Goal: Information Seeking & Learning: Compare options

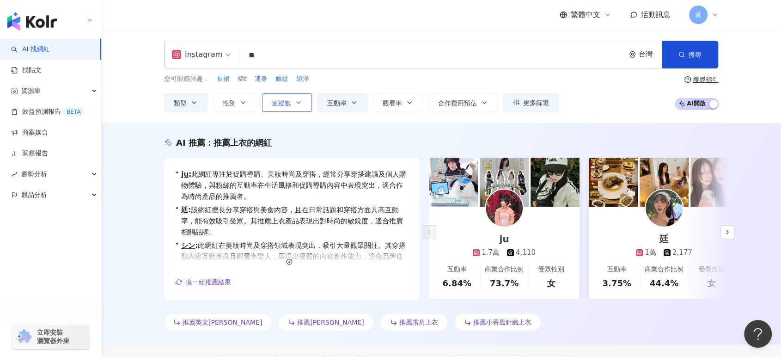
click at [296, 103] on icon "button" at bounding box center [298, 102] width 7 height 7
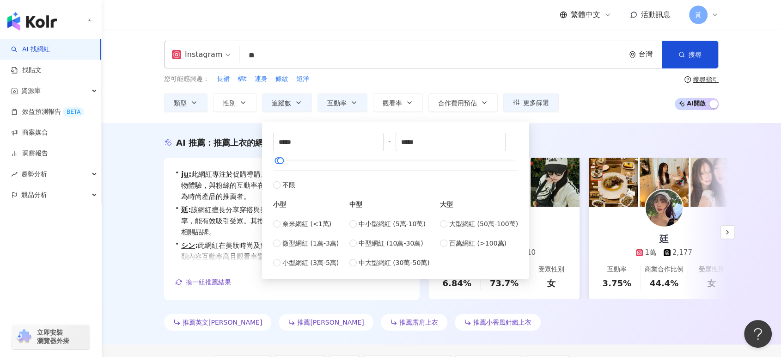
click at [588, 93] on div "您可能感興趣： 長裙 棉t 連身 條紋 短洋 類型 性別 追蹤數 互動率 觀看率 合作費用預估 更多篩選 篩選條件 關於網紅 互動潛力 受眾輪廓 獨家 關於網…" at bounding box center [441, 93] width 554 height 38
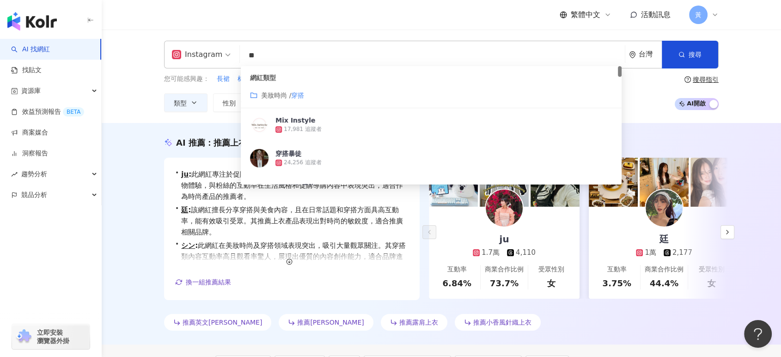
click at [267, 49] on input "**" at bounding box center [433, 56] width 378 height 18
type input "*"
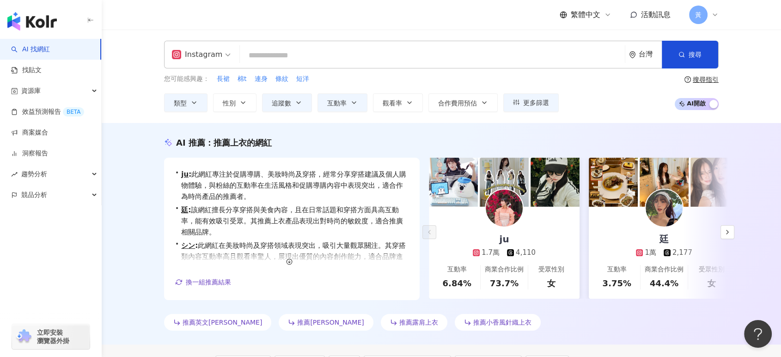
click at [133, 55] on div "Instagram 台灣 搜尋 customizedTag 網紅類型 美妝時尚 / 穿 搭 Mix Instyle 17,981 追蹤者 穿搭暴徒 24,25…" at bounding box center [441, 76] width 679 height 93
click at [199, 94] on button "類型" at bounding box center [185, 102] width 43 height 18
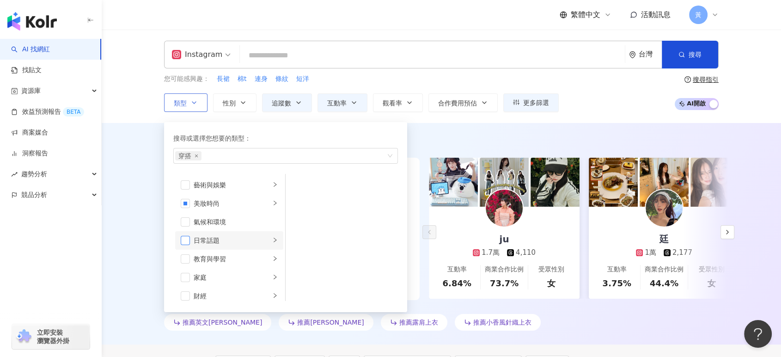
click at [183, 239] on span "button" at bounding box center [185, 240] width 9 height 9
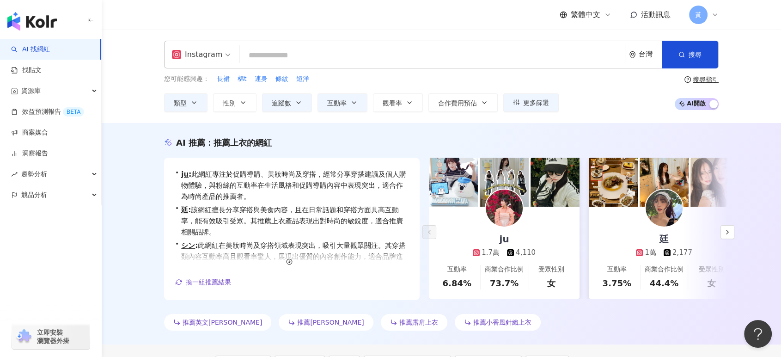
click at [585, 95] on div "您可能感興趣： 長裙 棉t 連身 條紋 短洋 類型 搜尋或選擇您想要的類型： 穿搭 日常話題 藝術與娛樂 美妝時尚 氣候和環境 日常話題 教育與學習 家庭 財…" at bounding box center [441, 93] width 554 height 38
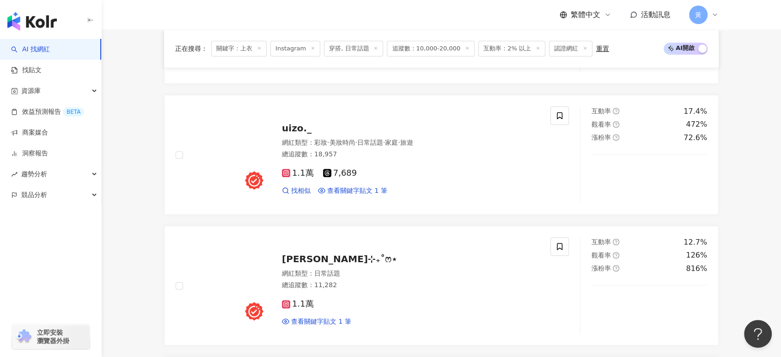
scroll to position [667, 0]
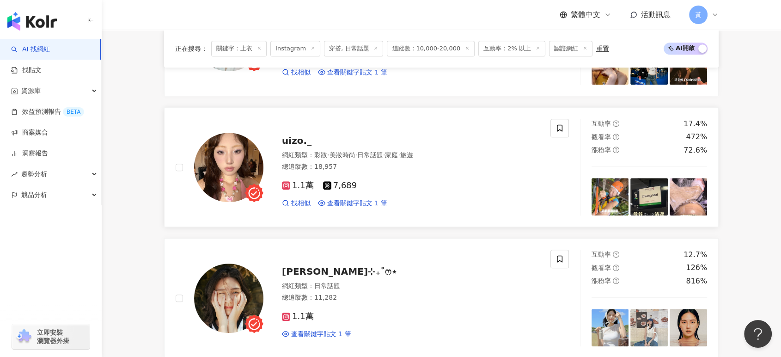
click at [319, 143] on div "uizo._" at bounding box center [410, 140] width 257 height 13
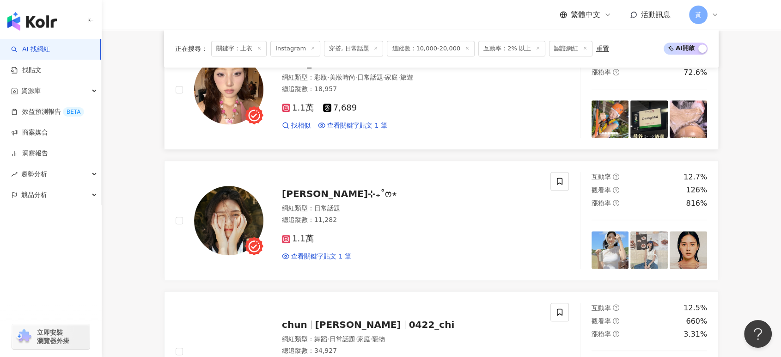
scroll to position [821, 0]
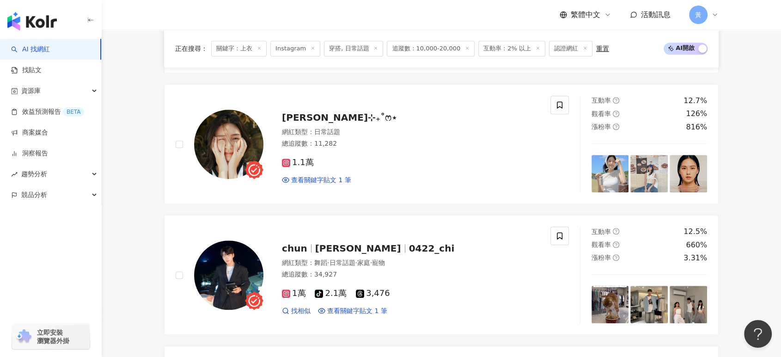
click at [134, 213] on main "Instagram 台灣 搜尋 customizedTag 網紅類型 美妝時尚 / 穿 搭 Mix Instyle 17,981 追蹤者 穿搭暴徒 24,25…" at bounding box center [441, 314] width 679 height 2212
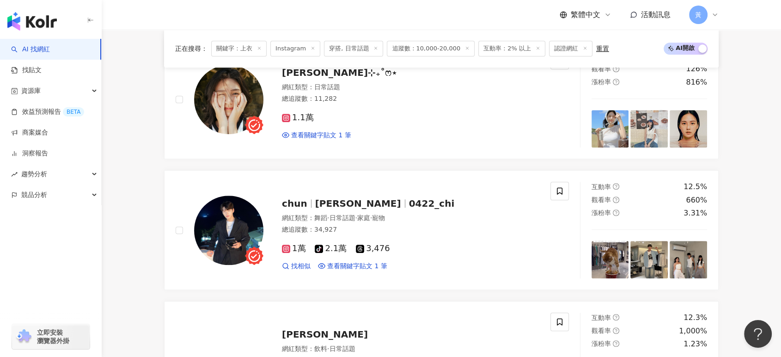
scroll to position [924, 0]
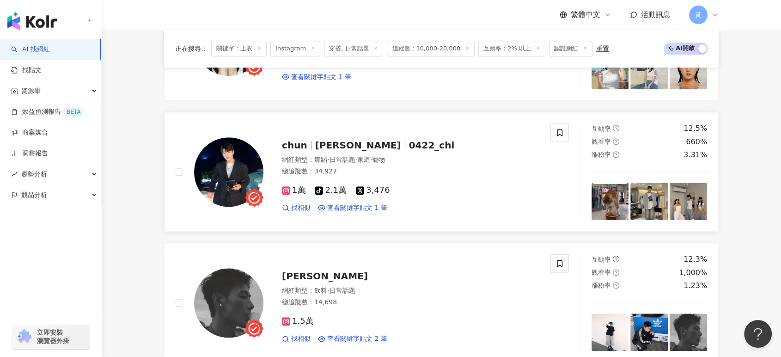
click at [409, 151] on span "0422_chi" at bounding box center [432, 145] width 46 height 11
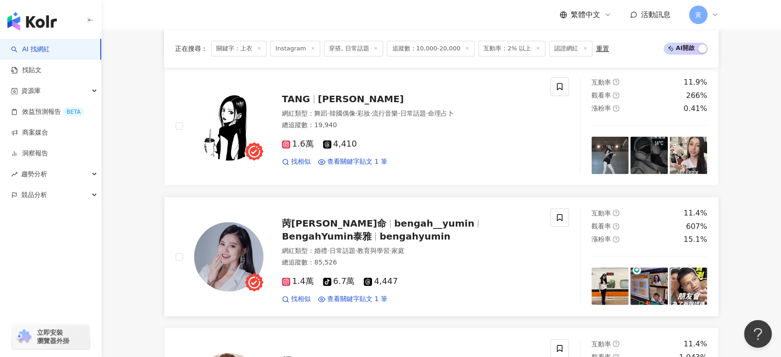
scroll to position [1437, 0]
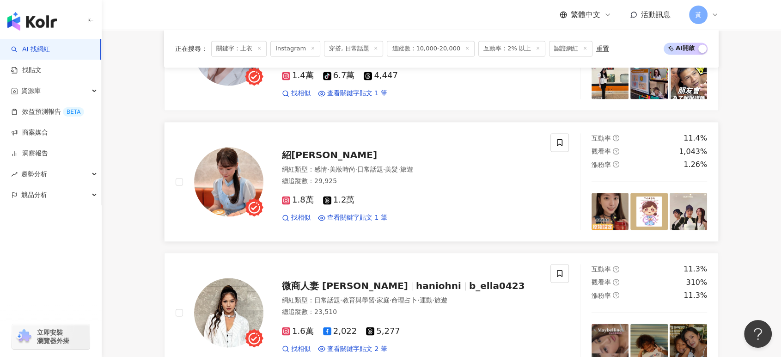
click at [319, 166] on div "紹娜 網紅類型 ： 感情 · 美妝時尚 · 日常話題 · 美髮 · 旅遊 總追蹤數 ： 29,925 1.8萬 1.2萬 找相似 查看關鍵字貼文 1 筆" at bounding box center [401, 181] width 276 height 81
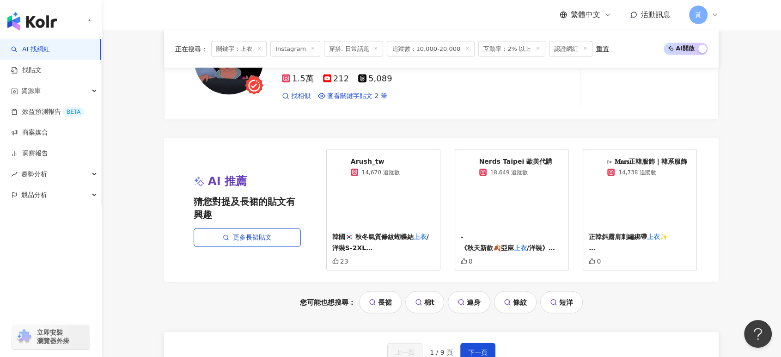
scroll to position [1848, 0]
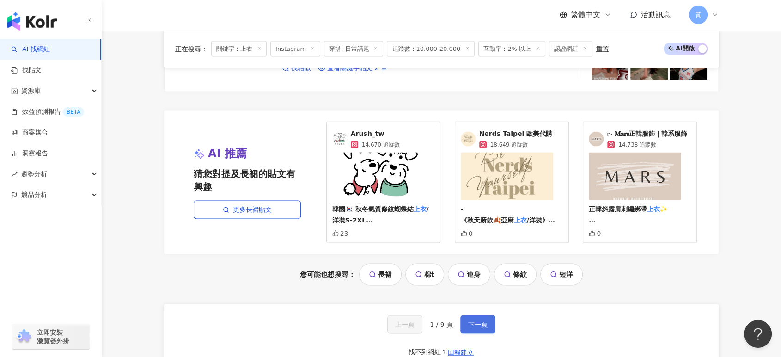
click at [477, 327] on span "下一頁" at bounding box center [477, 324] width 19 height 7
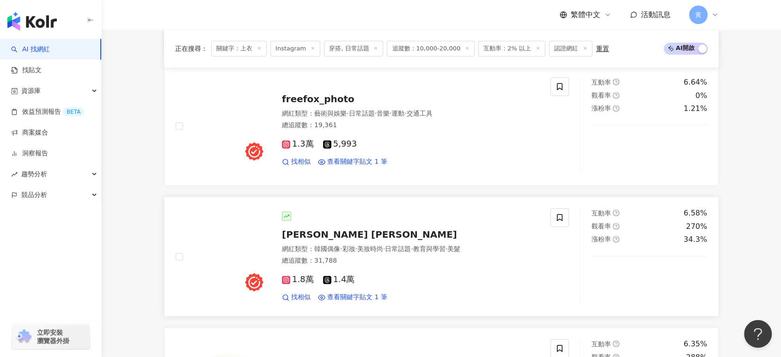
scroll to position [1283, 0]
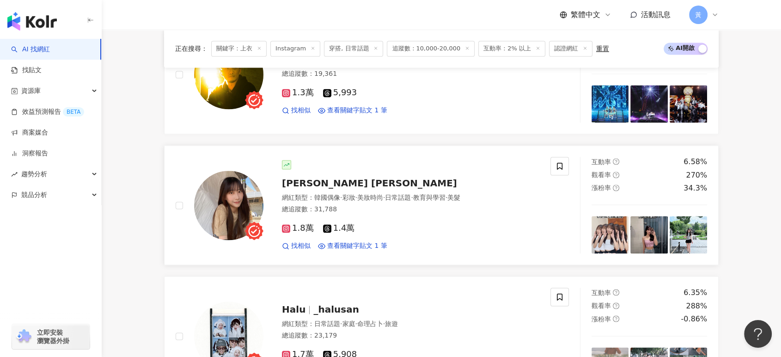
click at [286, 184] on span "lin lin" at bounding box center [369, 182] width 175 height 11
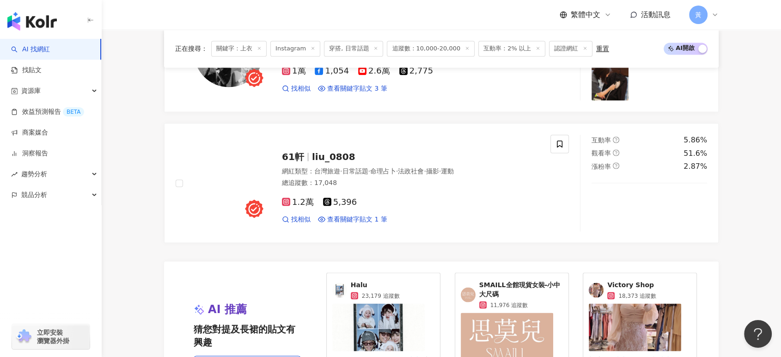
scroll to position [1694, 0]
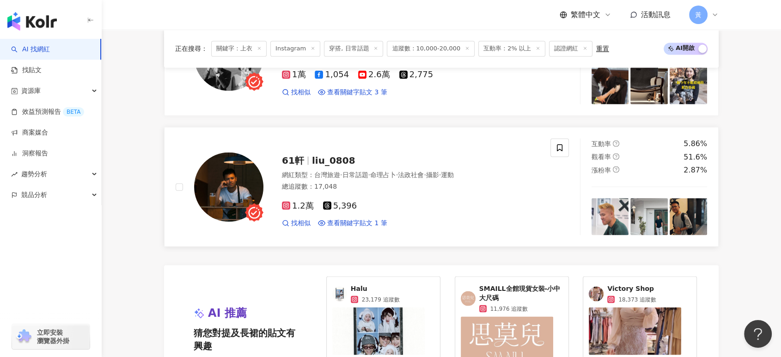
click at [336, 164] on span "liu_0808" at bounding box center [333, 159] width 43 height 11
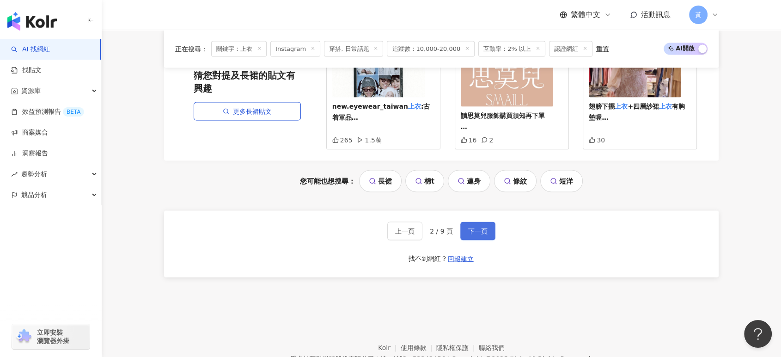
click at [472, 223] on button "下一頁" at bounding box center [477, 231] width 35 height 18
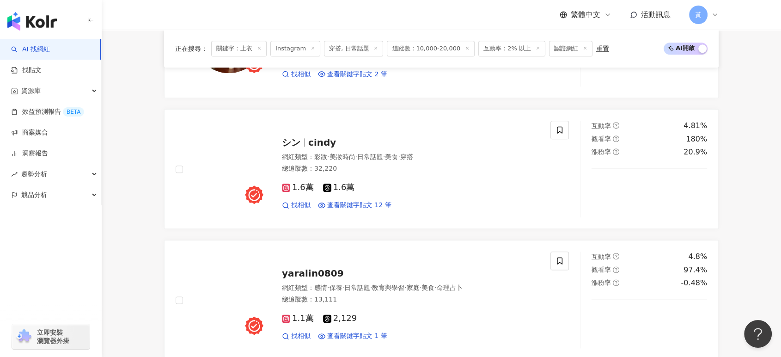
scroll to position [1093, 0]
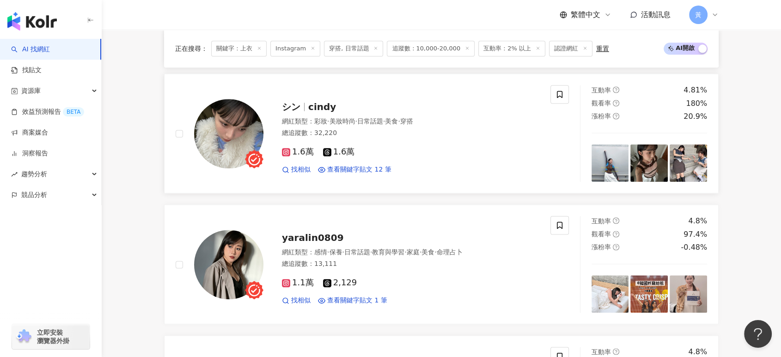
click at [318, 117] on span "彩妝" at bounding box center [320, 120] width 13 height 7
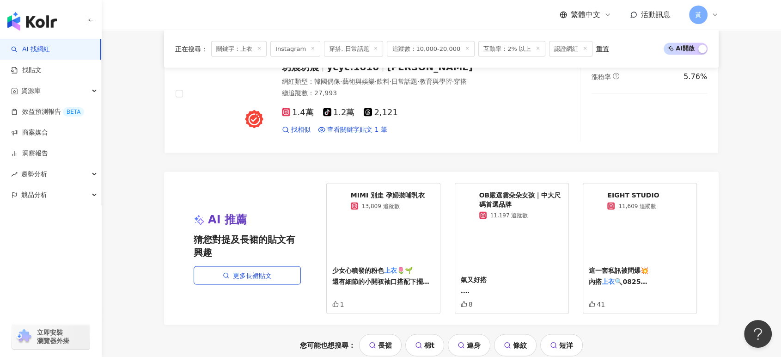
scroll to position [1863, 0]
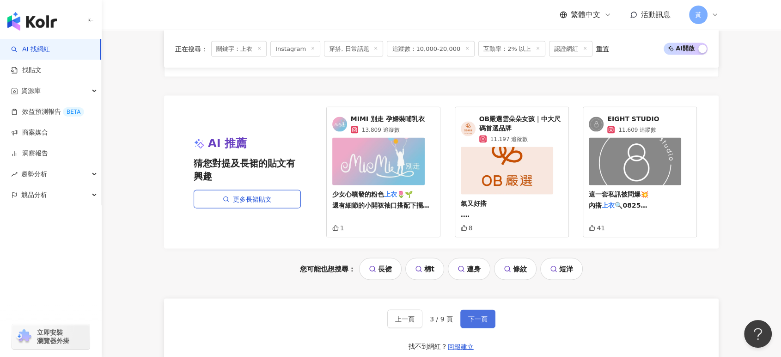
click at [474, 319] on span "下一頁" at bounding box center [477, 318] width 19 height 7
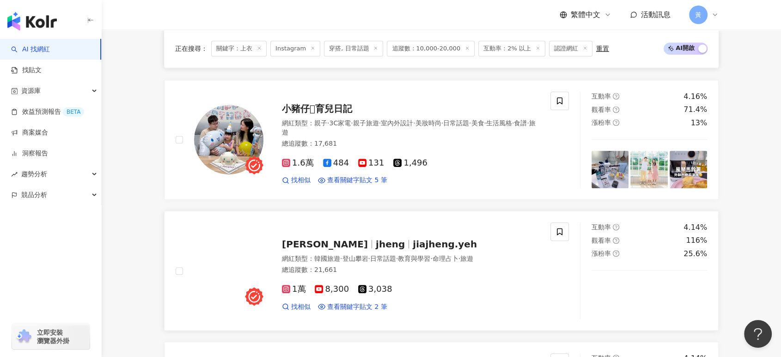
scroll to position [410, 0]
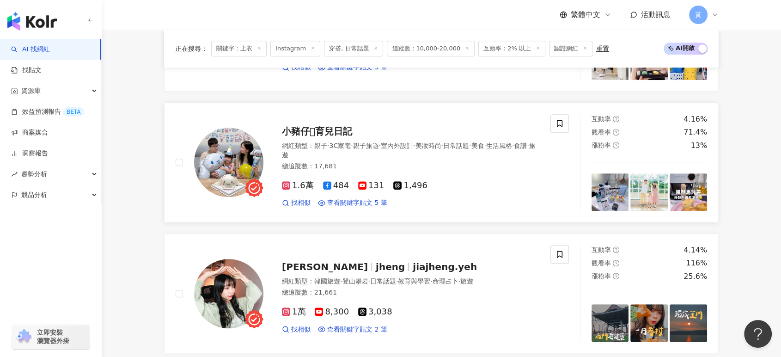
click at [332, 134] on span "小豬仔𓃟育兒日記" at bounding box center [317, 131] width 70 height 11
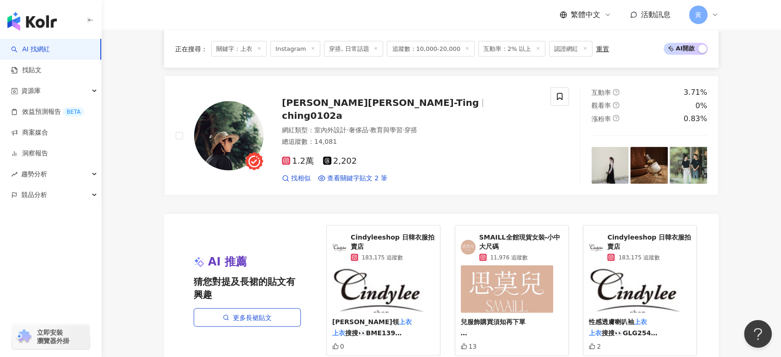
scroll to position [2001, 0]
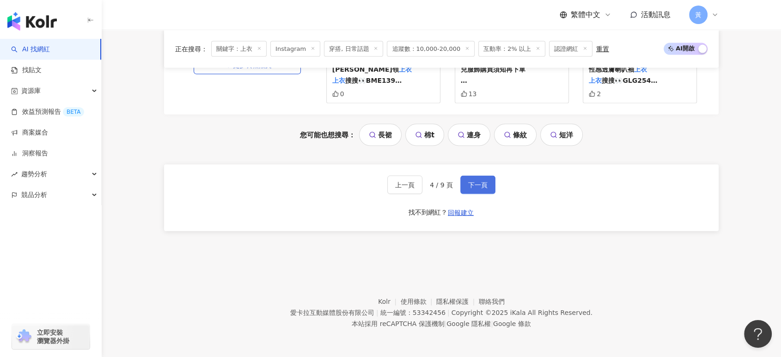
click at [473, 183] on span "下一頁" at bounding box center [477, 184] width 19 height 7
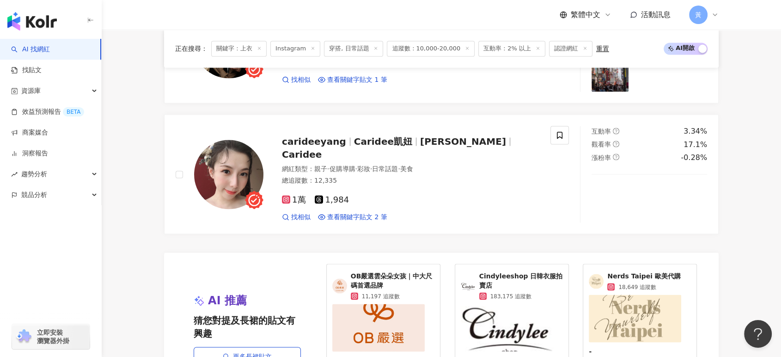
scroll to position [1848, 0]
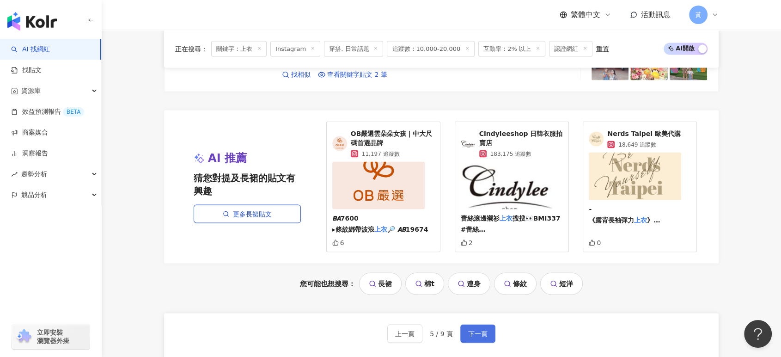
click at [471, 336] on button "下一頁" at bounding box center [477, 333] width 35 height 18
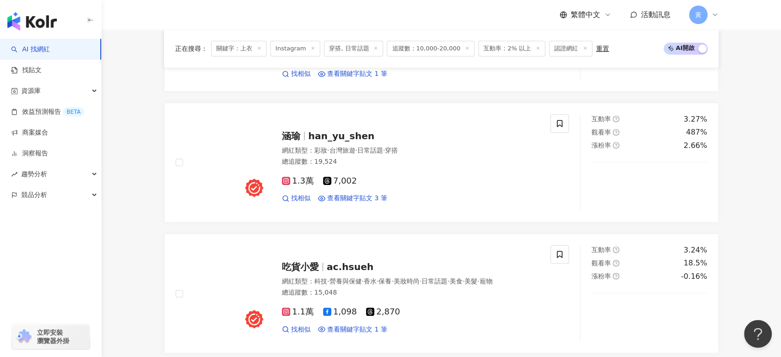
scroll to position [462, 0]
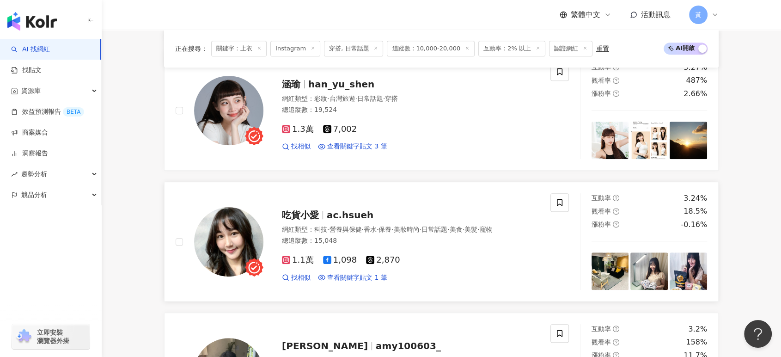
click at [307, 216] on div "吃貨小愛 ac.hsueh 網紅類型 ： 科技 · 營養與保健 · 香水 · 保養 · 美妝時尚 · 日常話題 · 美食 · 美髮 · 寵物 總追蹤數 ： 1…" at bounding box center [401, 241] width 276 height 81
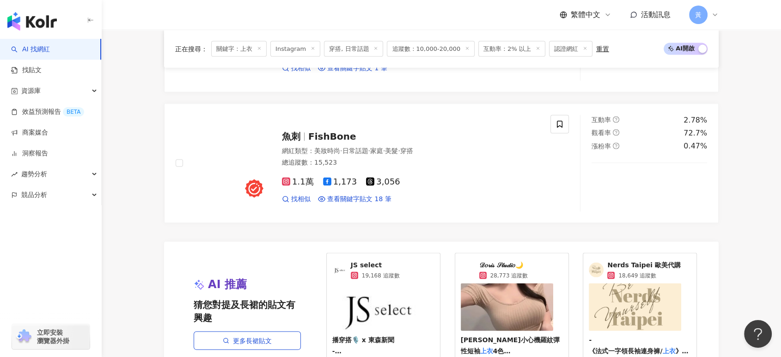
scroll to position [1694, 0]
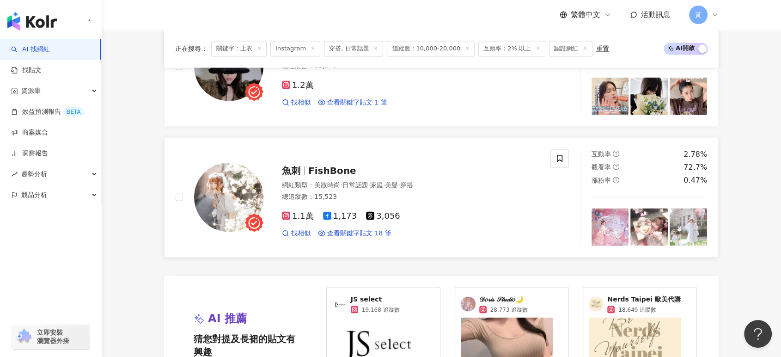
click at [323, 164] on span "FishBone" at bounding box center [332, 169] width 48 height 11
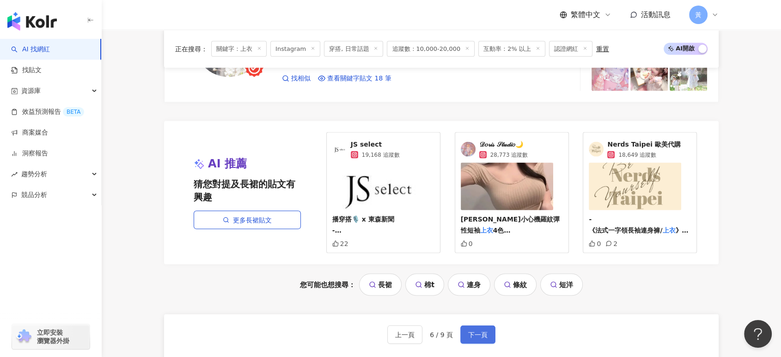
click at [478, 325] on button "下一頁" at bounding box center [477, 334] width 35 height 18
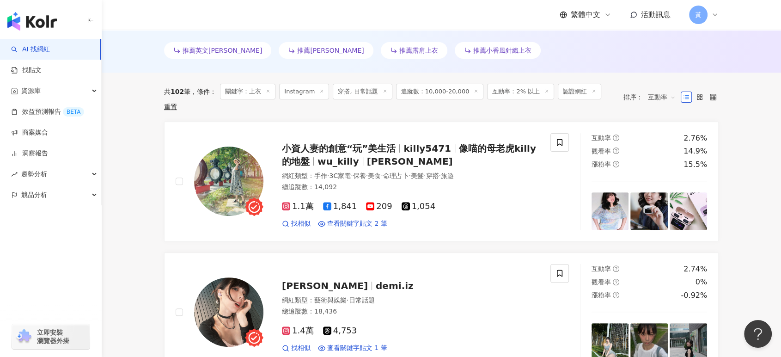
scroll to position [281, 0]
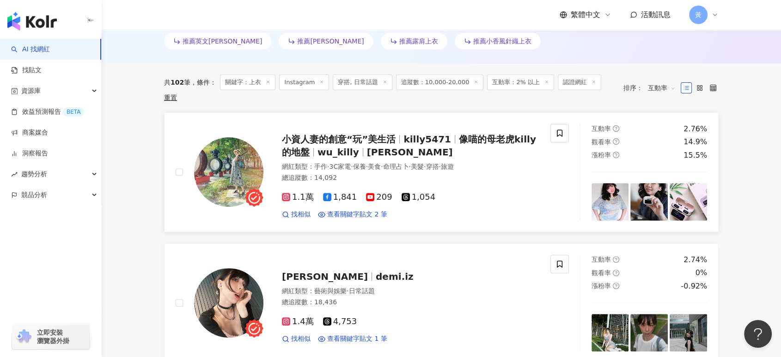
click at [370, 146] on span "吳欣宜" at bounding box center [410, 151] width 86 height 11
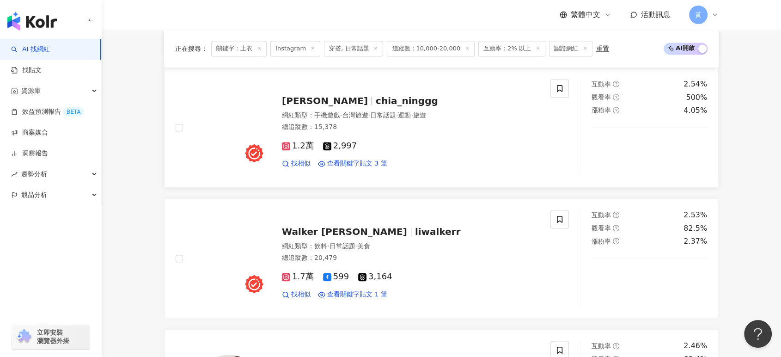
scroll to position [1462, 0]
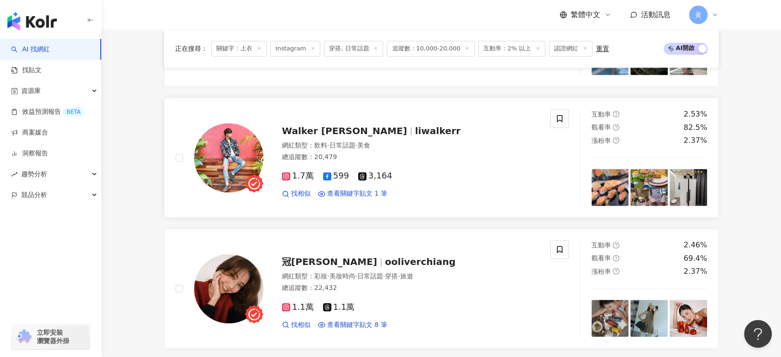
click at [301, 134] on span "Walker 沃克" at bounding box center [344, 130] width 125 height 11
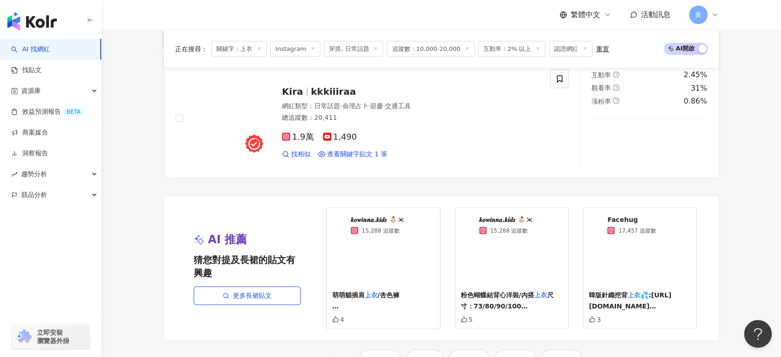
scroll to position [1872, 0]
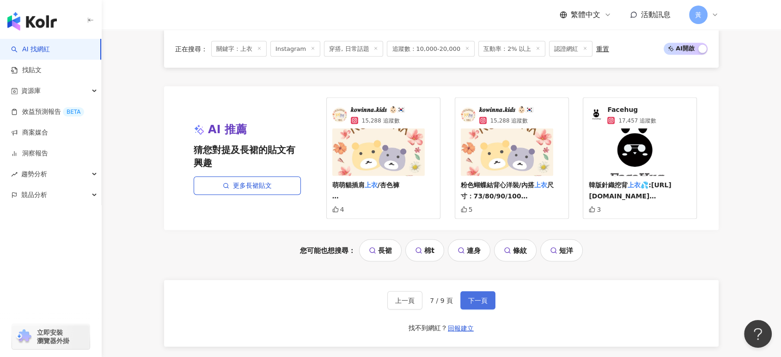
click at [473, 298] on span "下一頁" at bounding box center [477, 300] width 19 height 7
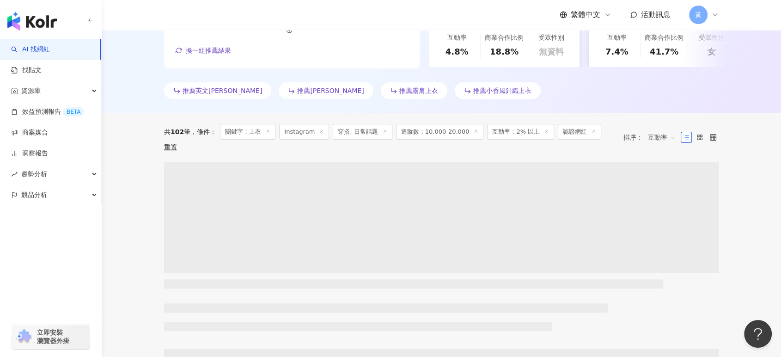
scroll to position [308, 0]
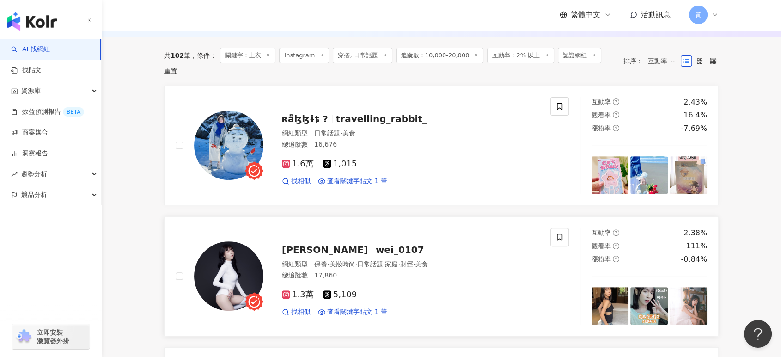
click at [376, 244] on span "wei_0107" at bounding box center [400, 249] width 49 height 11
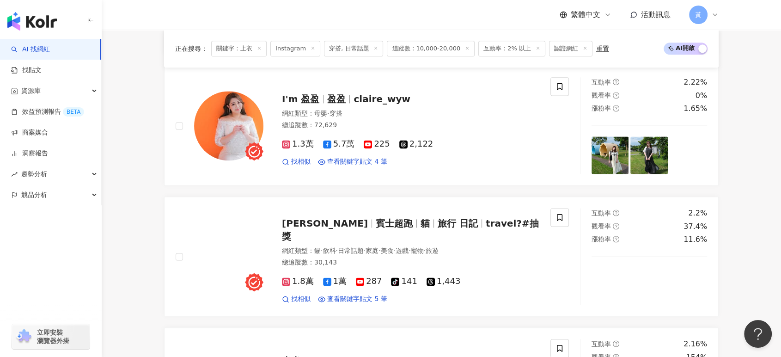
scroll to position [1078, 0]
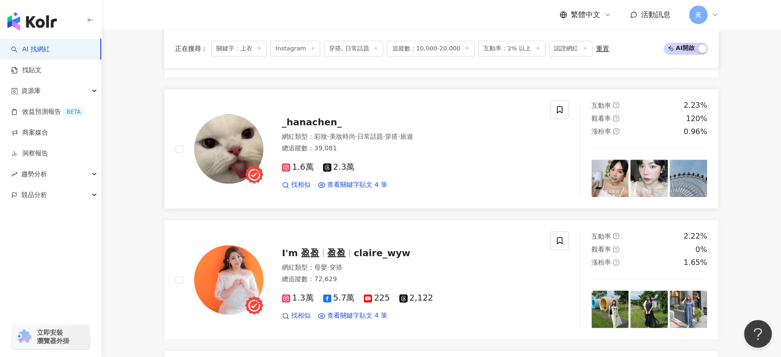
click at [281, 121] on div "_hanachen_ 網紅類型 ： 彩妝 · 美妝時尚 · 日常話題 · 穿搭 · 旅遊 總追蹤數 ： 39,081 1.6萬 2.3萬 找相似 查看關鍵字貼…" at bounding box center [401, 148] width 276 height 81
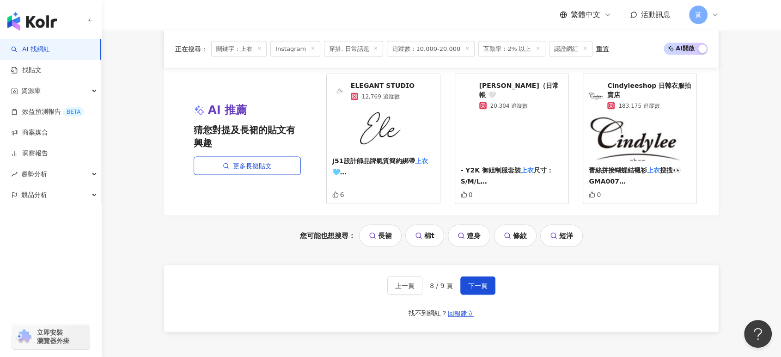
scroll to position [1900, 0]
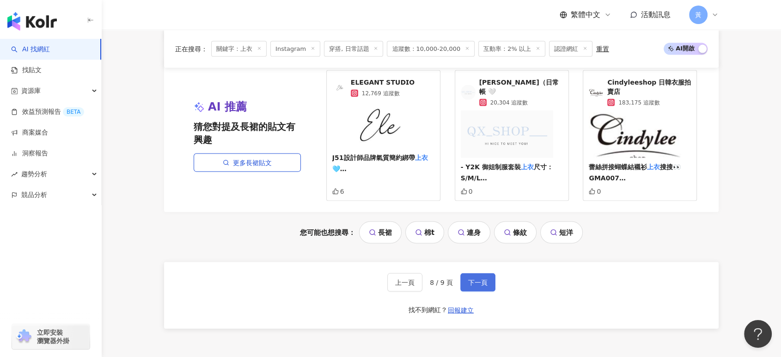
click at [487, 285] on button "下一頁" at bounding box center [477, 282] width 35 height 18
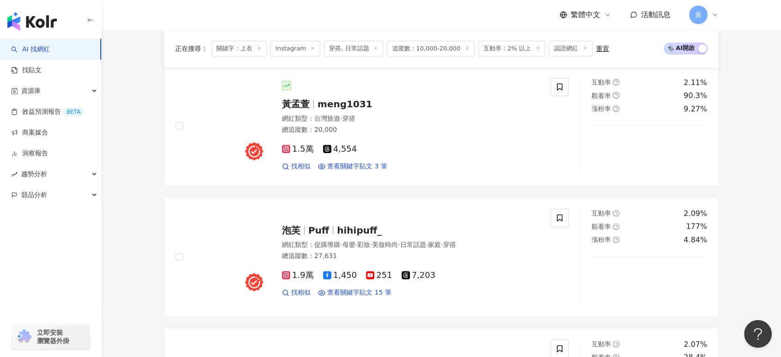
scroll to position [410, 0]
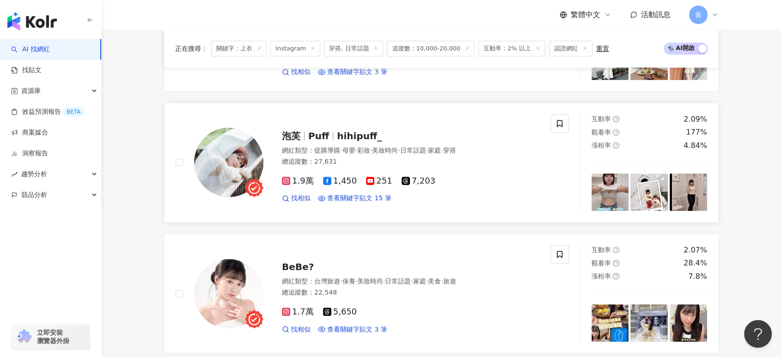
click at [338, 140] on span "hihipuff_" at bounding box center [359, 135] width 45 height 11
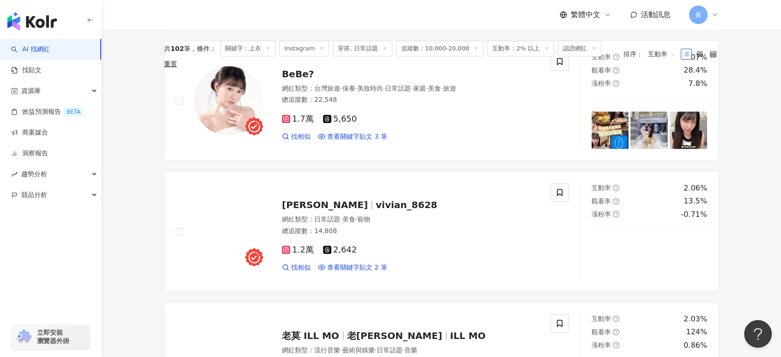
scroll to position [0, 0]
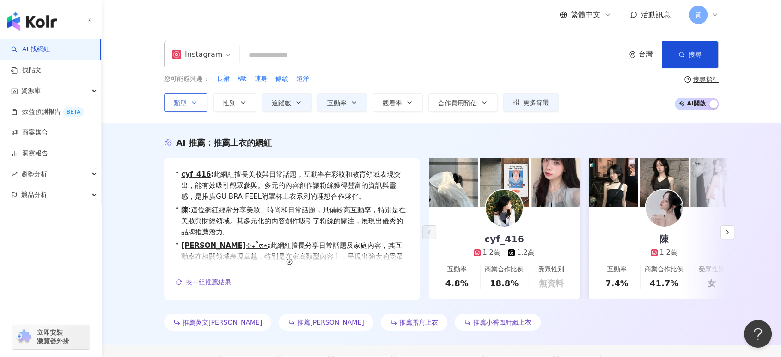
click at [191, 101] on icon "button" at bounding box center [193, 102] width 7 height 7
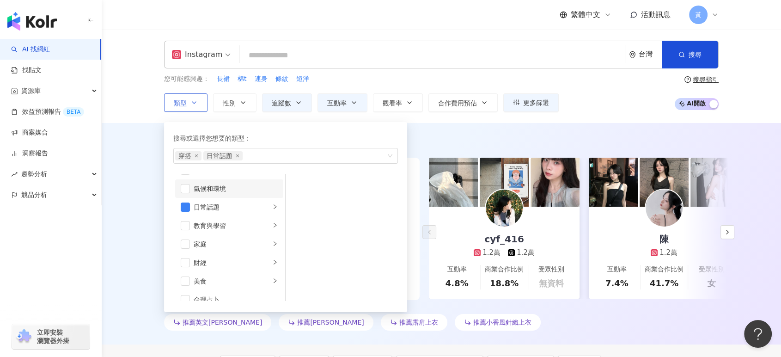
scroll to position [51, 0]
click at [272, 224] on icon "right" at bounding box center [275, 226] width 6 height 6
click at [234, 155] on span "日常話題" at bounding box center [222, 155] width 39 height 9
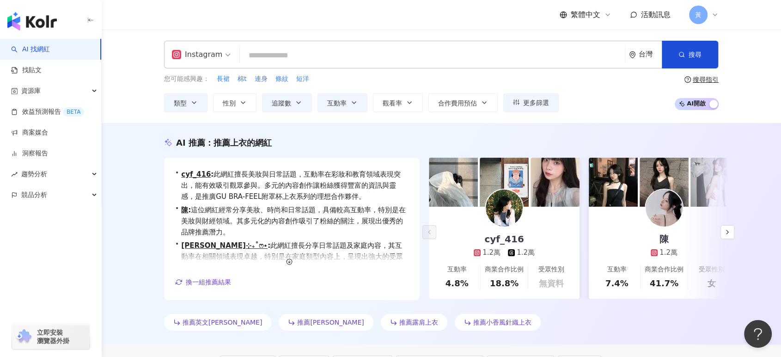
click at [147, 113] on div "Instagram 台灣 搜尋 customizedTag 網紅類型 美妝時尚 / 穿 搭 Mix Instyle 17,981 追蹤者 穿搭暴徒 24,25…" at bounding box center [441, 76] width 679 height 93
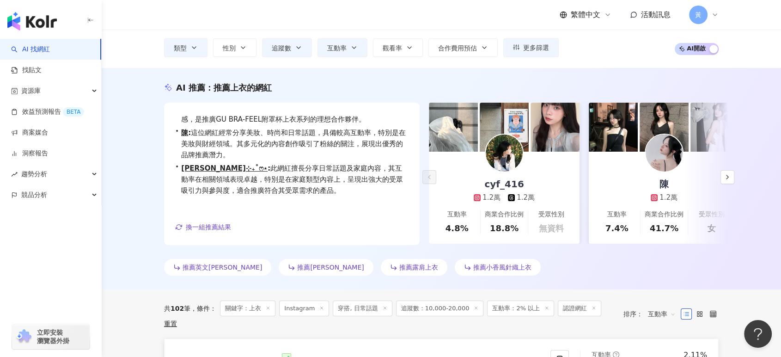
scroll to position [154, 0]
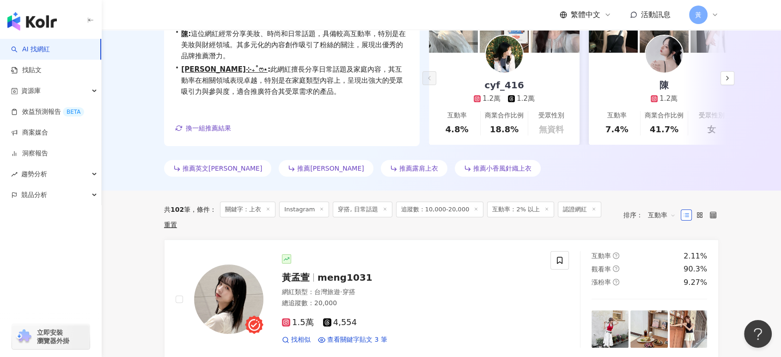
click at [385, 208] on span "穿搭, 日常話題" at bounding box center [362, 209] width 59 height 16
click at [383, 207] on icon at bounding box center [385, 209] width 5 height 5
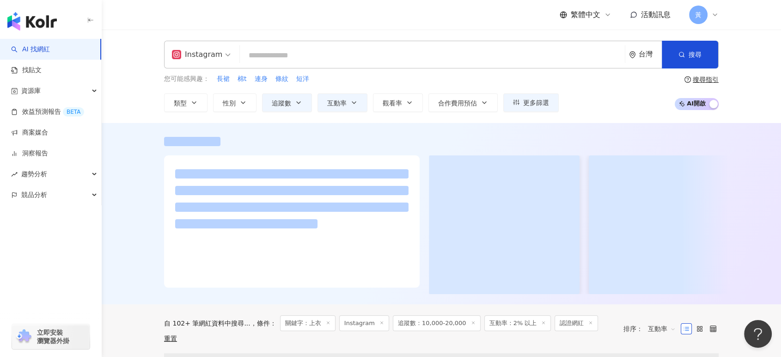
click at [307, 54] on input "search" at bounding box center [433, 56] width 378 height 18
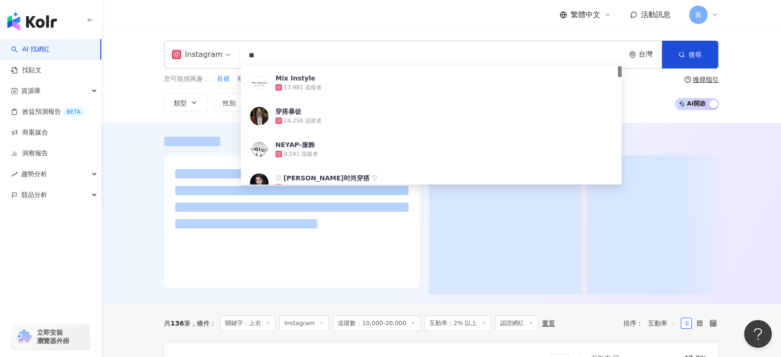
type input "*"
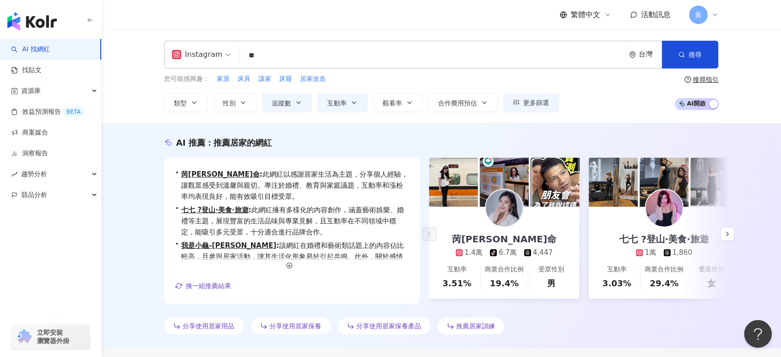
click at [275, 58] on input "**" at bounding box center [433, 56] width 378 height 18
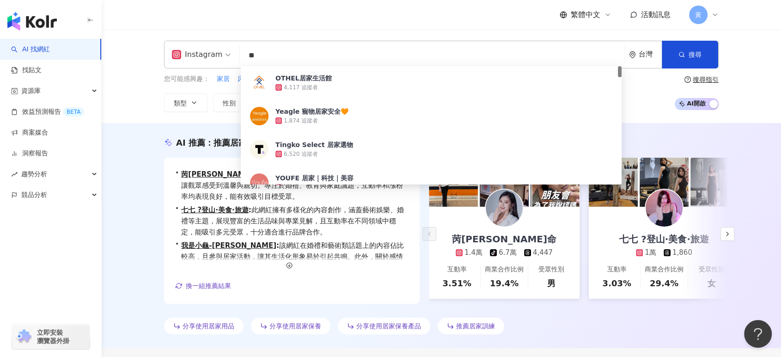
type input "*"
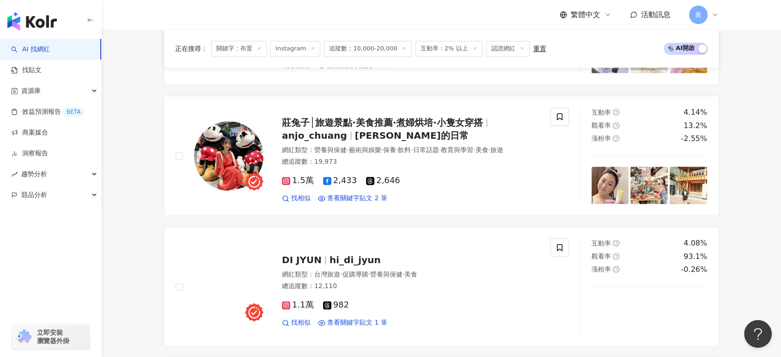
scroll to position [1489, 0]
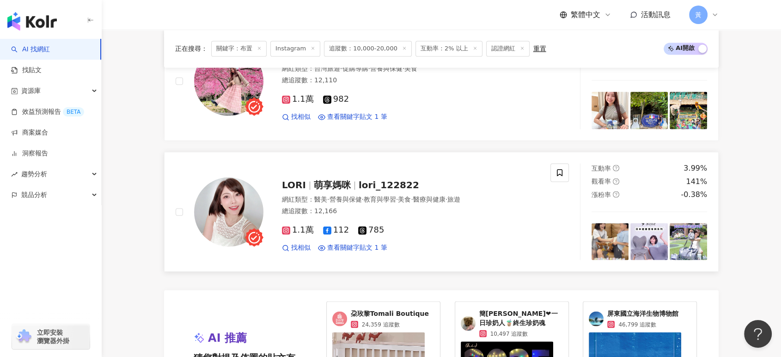
click at [390, 190] on span "lori_122822" at bounding box center [389, 184] width 61 height 11
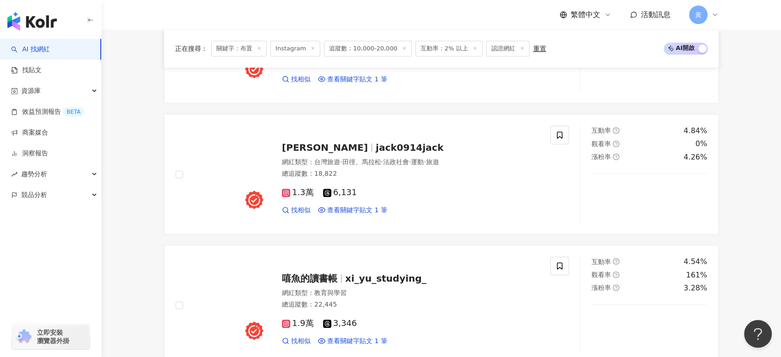
scroll to position [0, 0]
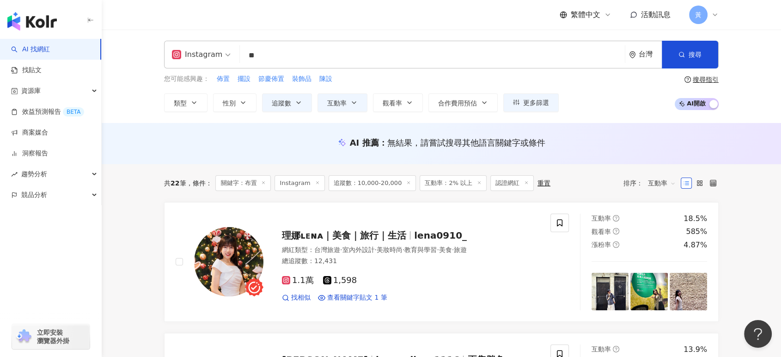
click at [285, 55] on input "**" at bounding box center [433, 56] width 378 height 18
type input "*"
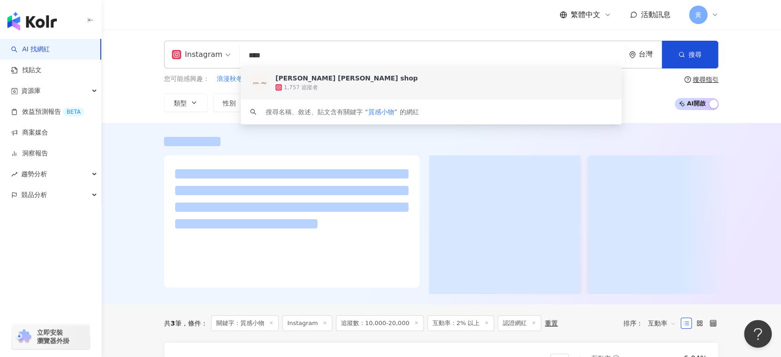
click at [299, 53] on input "****" at bounding box center [433, 56] width 378 height 18
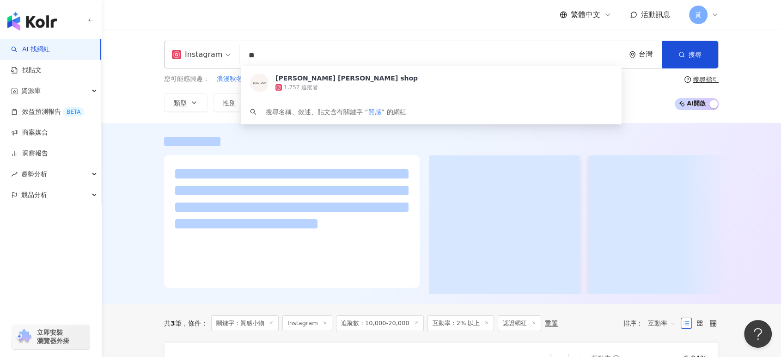
type input "*"
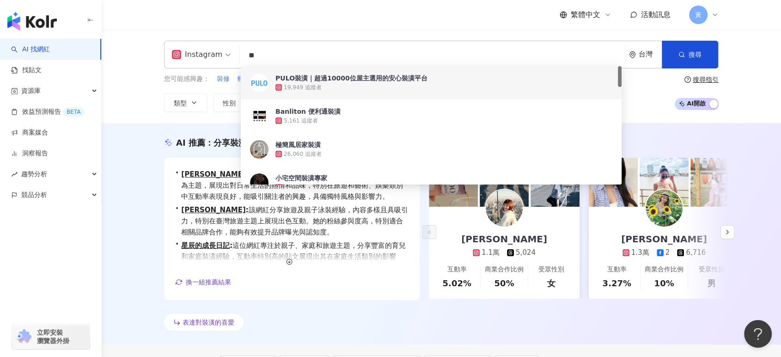
click at [305, 53] on input "**" at bounding box center [433, 56] width 378 height 18
type input "*"
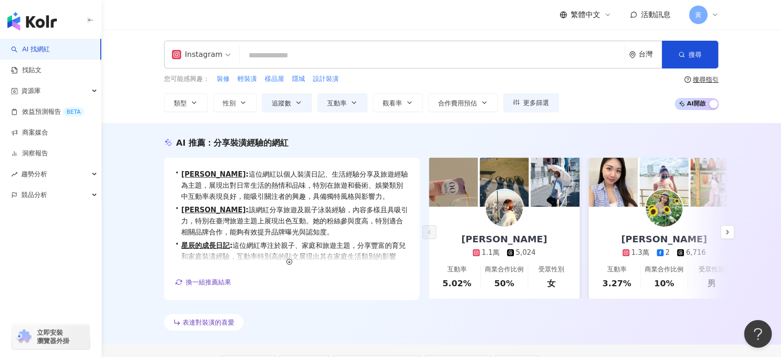
click at [279, 54] on input "search" at bounding box center [433, 56] width 378 height 18
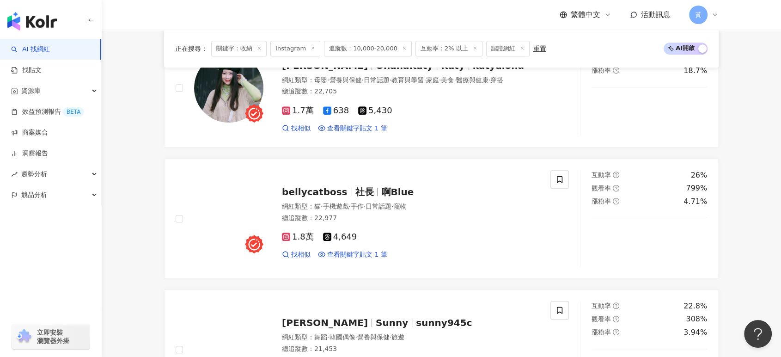
scroll to position [648, 0]
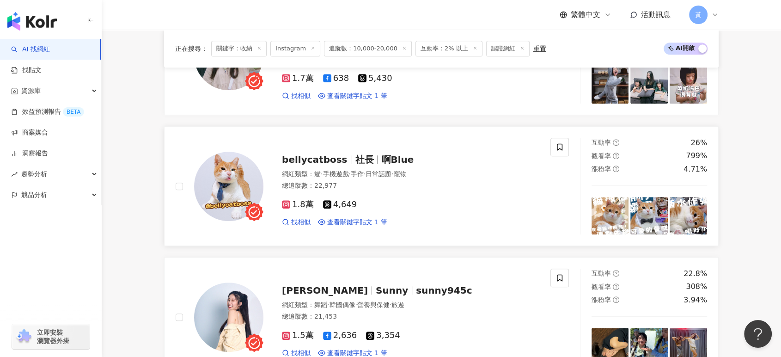
click at [378, 151] on div "bellycatboss 社長 啊Blue 網紅類型 ： 貓 · 手機遊戲 · 手作 · 日常話題 · 寵物 總追蹤數 ： 22,977 1.8萬 4,649…" at bounding box center [401, 186] width 276 height 81
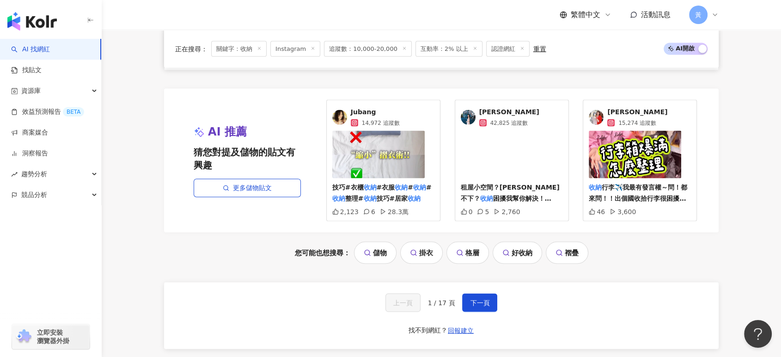
scroll to position [1932, 0]
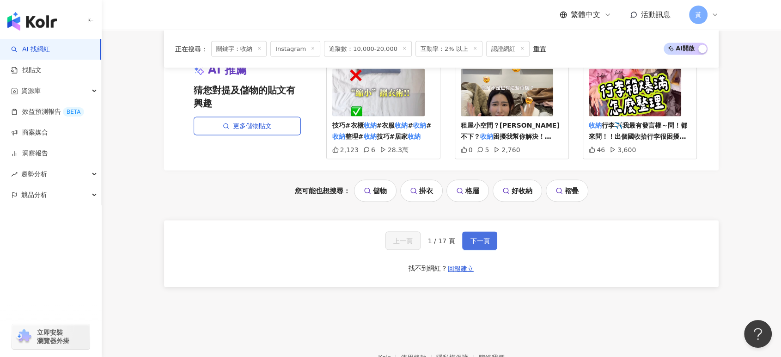
click at [484, 239] on span "下一頁" at bounding box center [479, 240] width 19 height 7
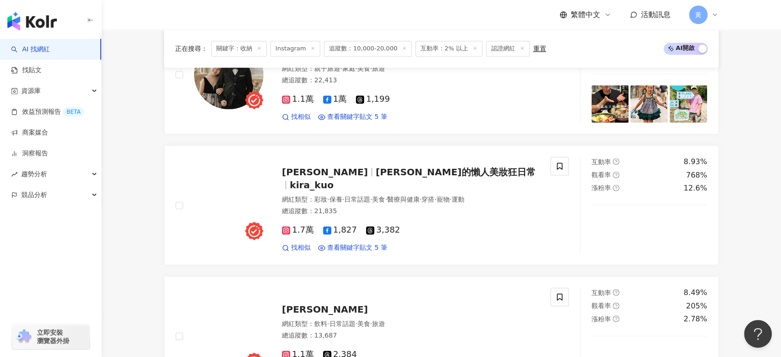
scroll to position [1437, 0]
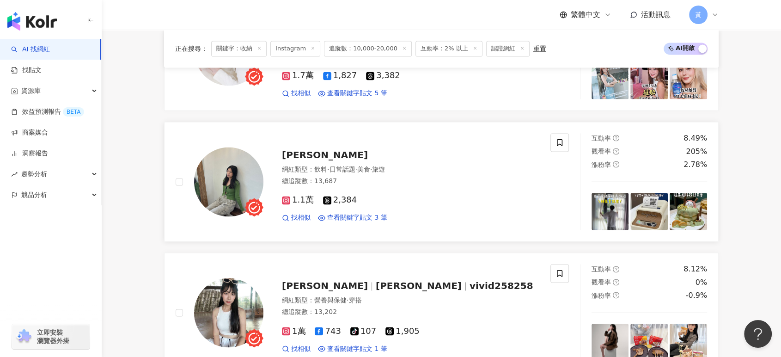
click at [302, 151] on span "hua hua" at bounding box center [325, 154] width 86 height 11
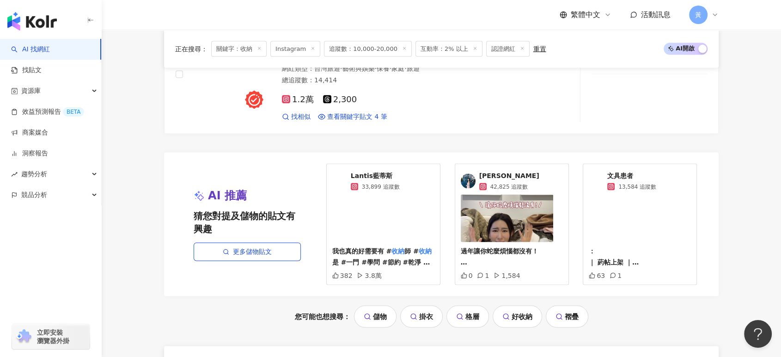
scroll to position [1900, 0]
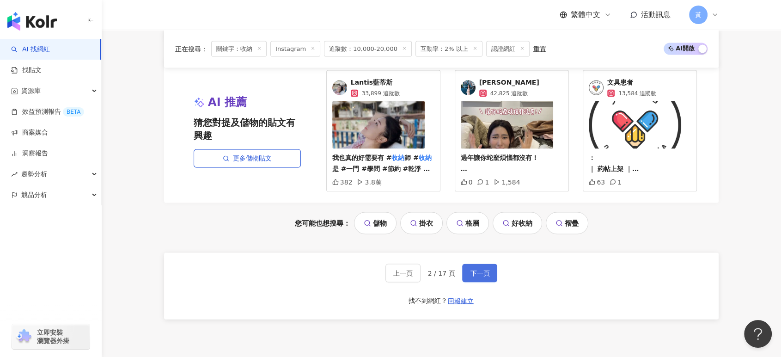
click at [472, 264] on button "下一頁" at bounding box center [479, 273] width 35 height 18
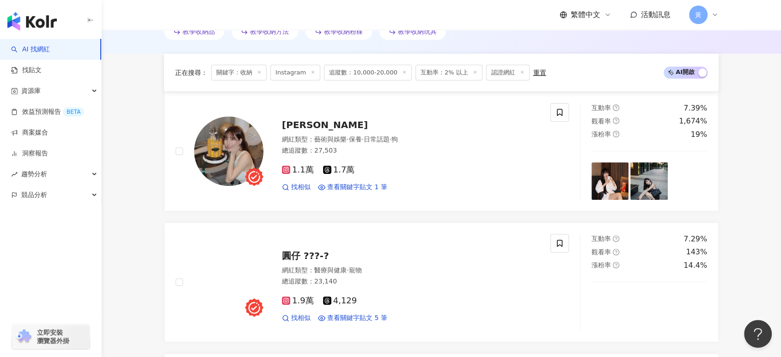
scroll to position [359, 0]
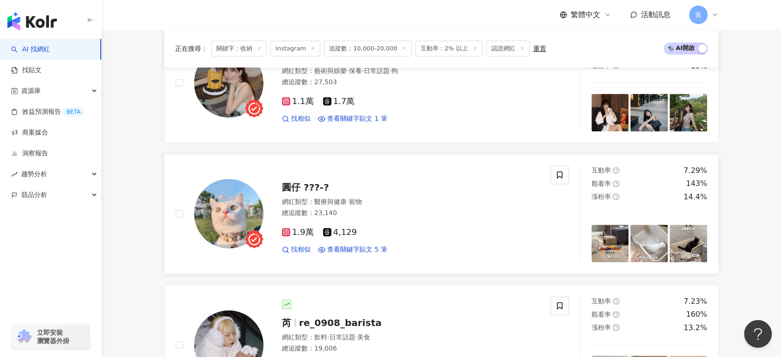
click at [307, 184] on span "圓仔 ???-?" at bounding box center [305, 187] width 47 height 11
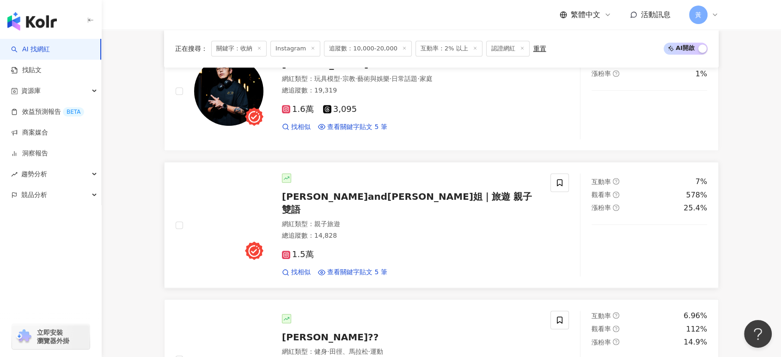
scroll to position [719, 0]
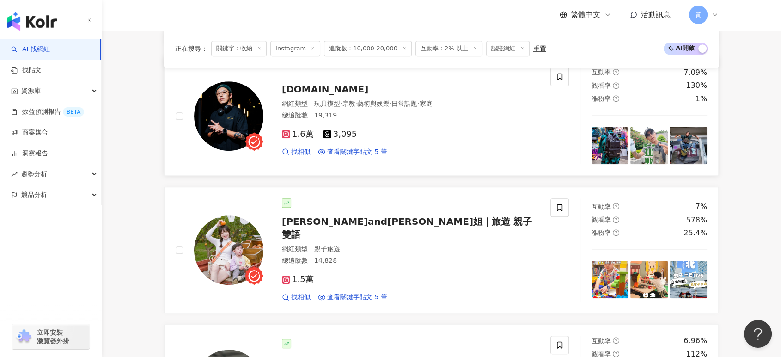
click at [306, 90] on span "vastar.art" at bounding box center [325, 89] width 86 height 11
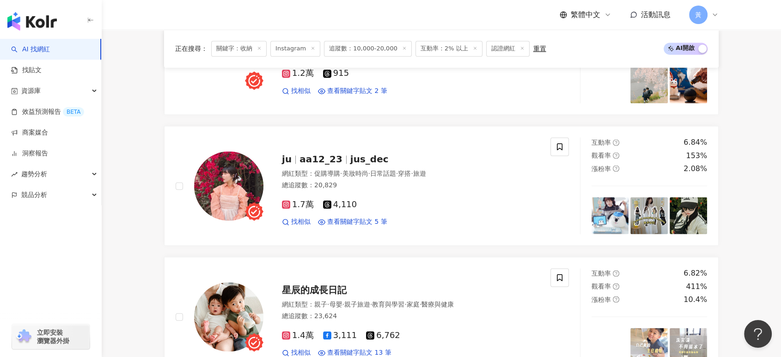
scroll to position [1386, 0]
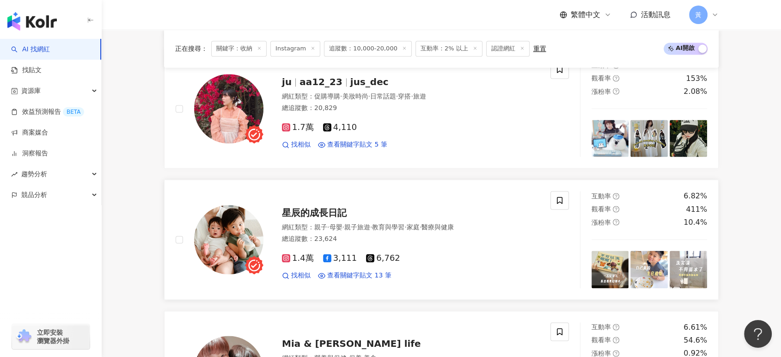
click at [329, 207] on span "星辰的成長日記" at bounding box center [314, 212] width 65 height 11
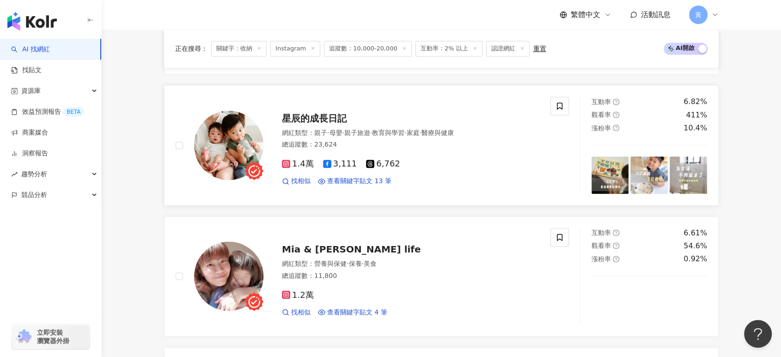
scroll to position [1591, 0]
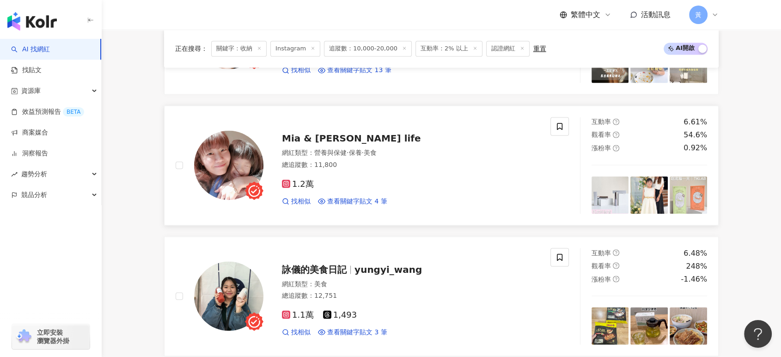
click at [303, 133] on span "Mia & Cherry's life" at bounding box center [351, 138] width 139 height 11
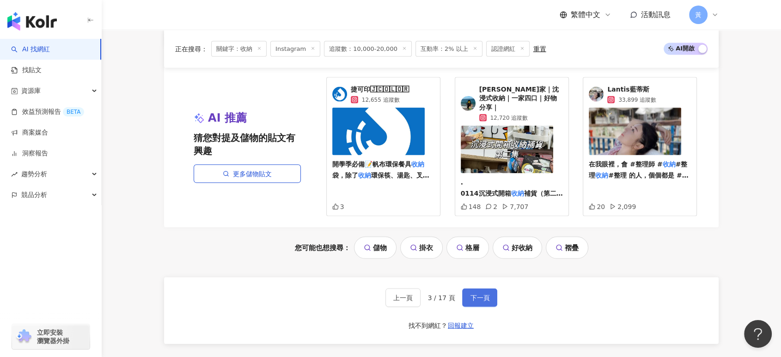
click at [480, 294] on span "下一頁" at bounding box center [479, 297] width 19 height 7
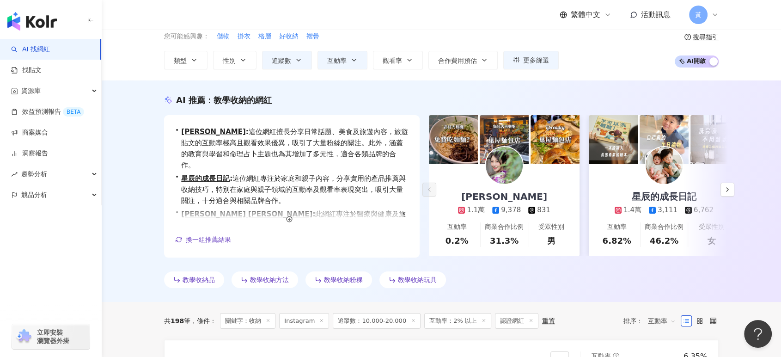
scroll to position [0, 0]
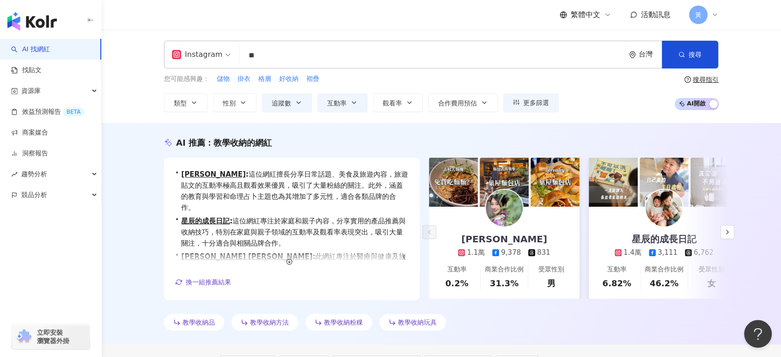
drag, startPoint x: 252, startPoint y: 52, endPoint x: 219, endPoint y: 53, distance: 33.3
click at [219, 53] on div "Instagram ** 台灣 搜尋 380277e8-48e0-4932-868b-4ee245f73e62 運動收納哥 2,790 追蹤者 白浪收納 3,…" at bounding box center [441, 55] width 554 height 28
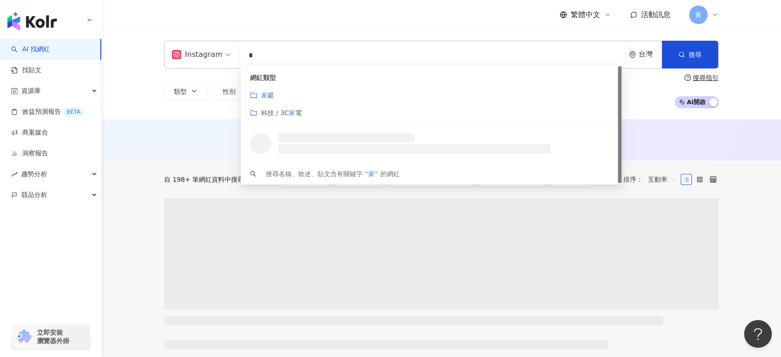
type input "*"
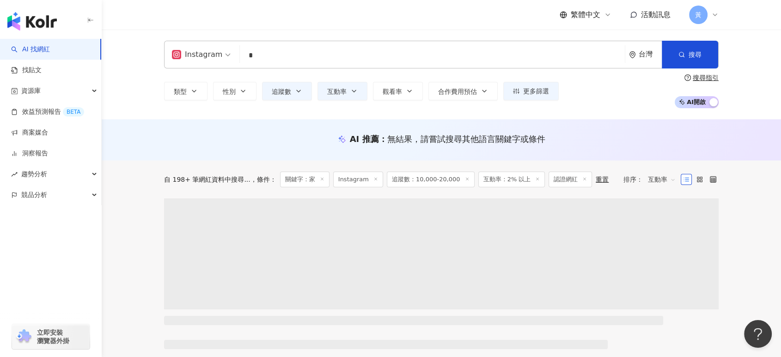
click at [150, 86] on div "Instagram 家 * 台灣 搜尋 customizedTag 網紅類型 家 庭 科技 / 3C 家 電 yichiaooo 1,768 追蹤者 家室美家…" at bounding box center [441, 74] width 591 height 67
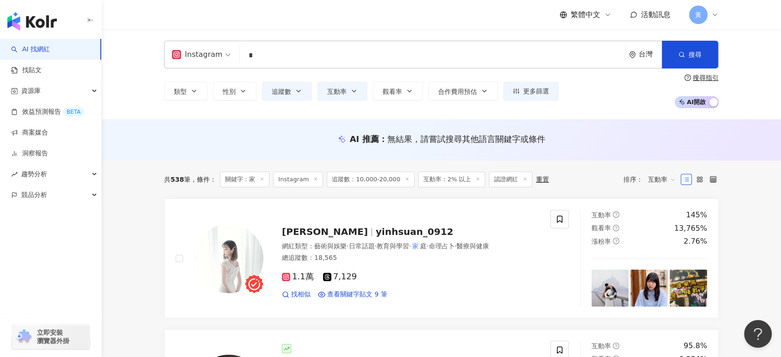
click at [285, 50] on input "*" at bounding box center [433, 56] width 378 height 18
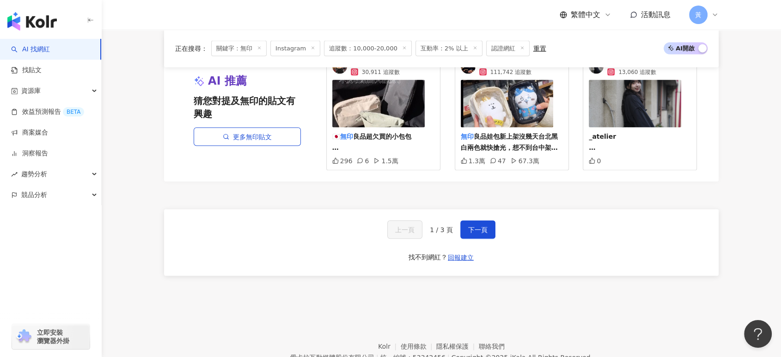
scroll to position [1745, 0]
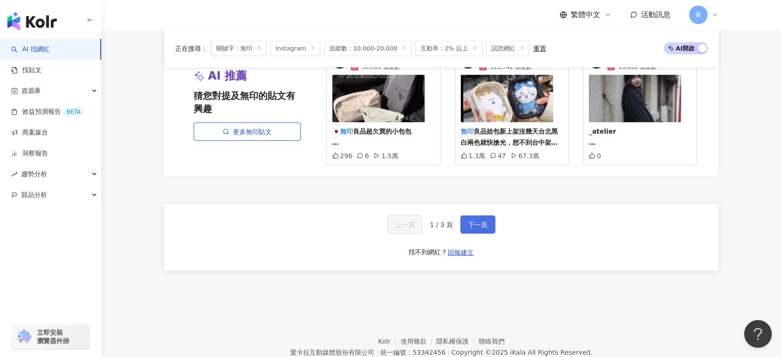
click at [468, 216] on button "下一頁" at bounding box center [477, 224] width 35 height 18
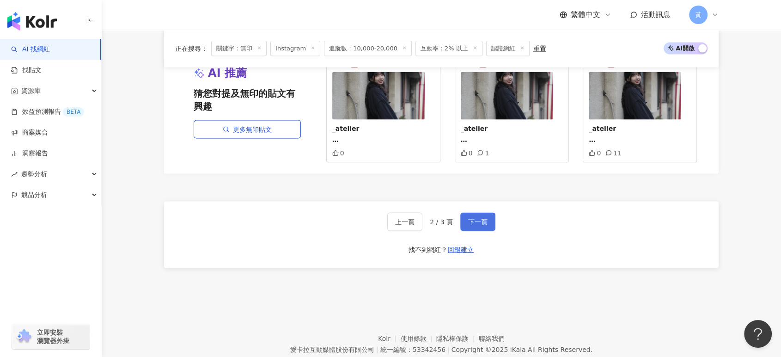
click at [480, 222] on span "下一頁" at bounding box center [477, 221] width 19 height 7
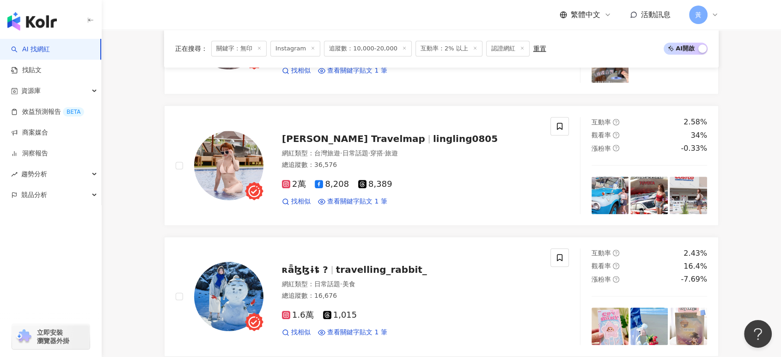
scroll to position [0, 0]
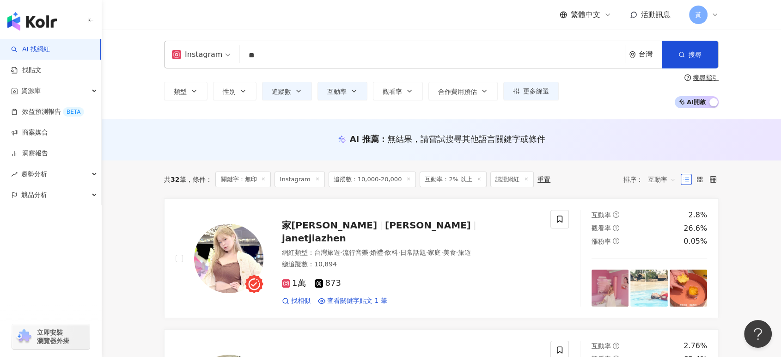
drag, startPoint x: 274, startPoint y: 70, endPoint x: 249, endPoint y: 64, distance: 25.8
click at [249, 64] on div "Instagram ** 台灣 搜尋 ba5182e9-f0ff-480d-a7f0-816244db4461 無印日和 5,538 追蹤者 無印到底！！ 4…" at bounding box center [441, 74] width 591 height 67
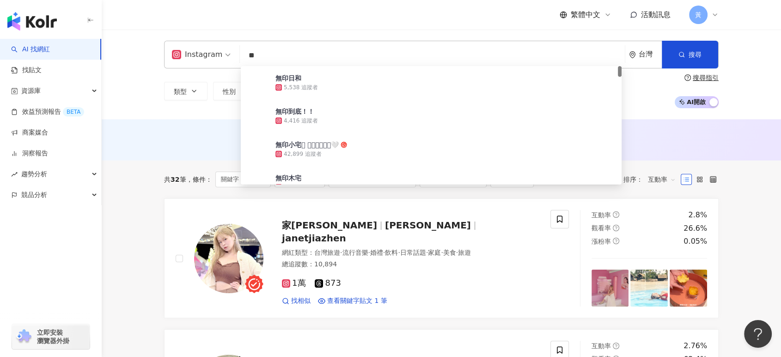
drag, startPoint x: 263, startPoint y: 58, endPoint x: 237, endPoint y: 56, distance: 26.4
click at [237, 56] on div "Instagram ** 台灣 搜尋 ba5182e9-f0ff-480d-a7f0-816244db4461 無印日和 5,538 追蹤者 無印到底！！ 4…" at bounding box center [441, 55] width 554 height 28
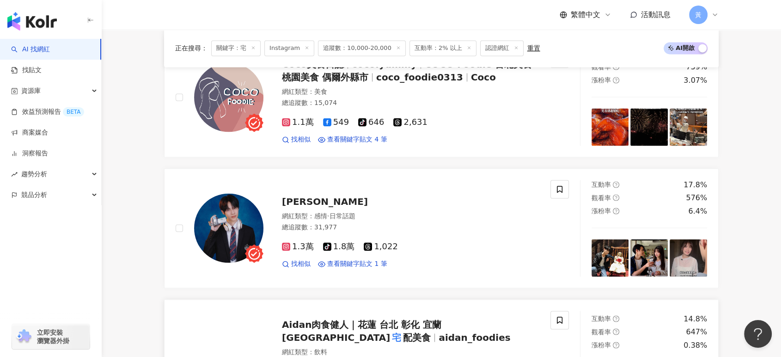
scroll to position [1698, 0]
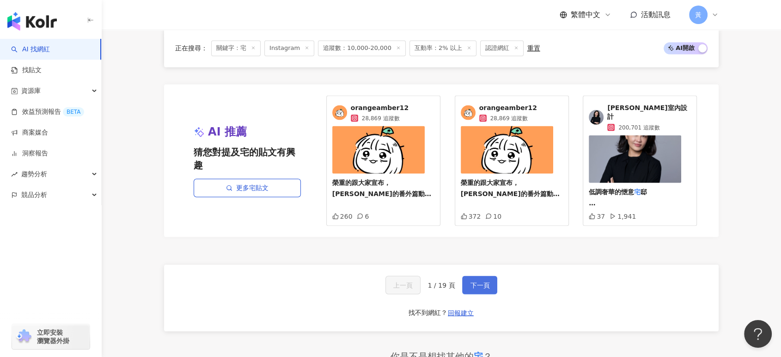
type input "*"
click at [485, 281] on span "下一頁" at bounding box center [479, 284] width 19 height 7
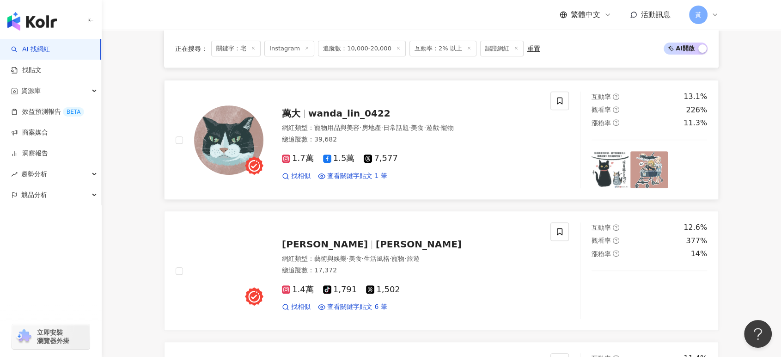
scroll to position [462, 0]
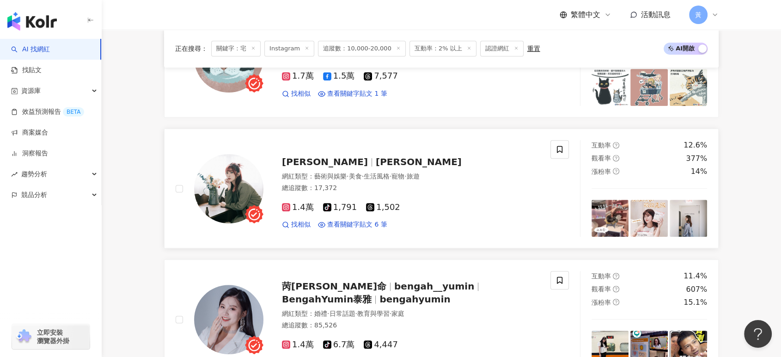
click at [376, 158] on span "Jie小潔" at bounding box center [419, 161] width 86 height 11
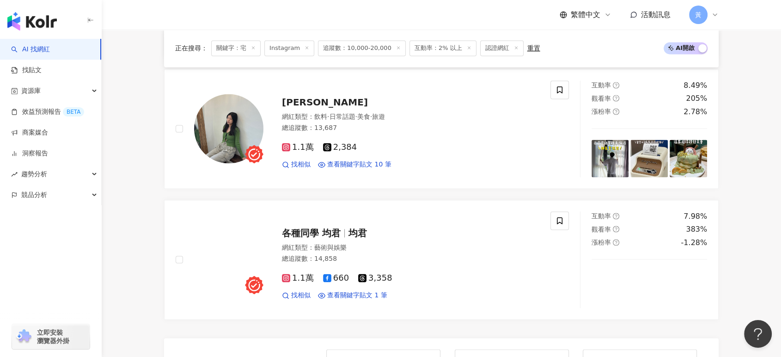
scroll to position [1591, 0]
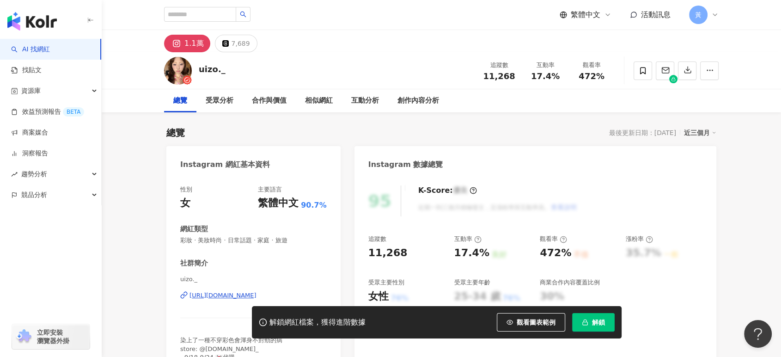
click at [229, 295] on div "https://www.instagram.com/uizo._/" at bounding box center [222, 295] width 67 height 8
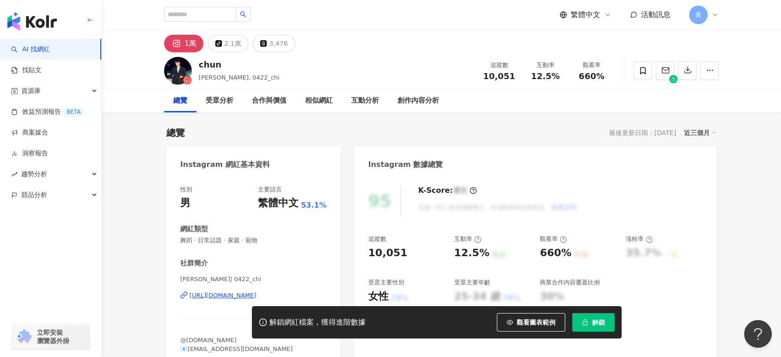
click at [200, 298] on div "https://www.instagram.com/0422_chi/" at bounding box center [222, 295] width 67 height 8
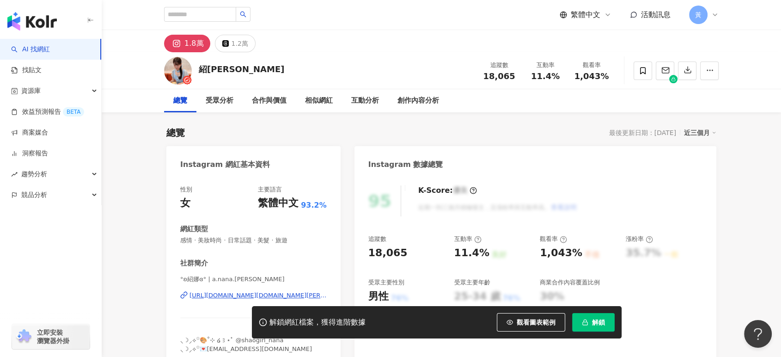
click at [206, 295] on div "https://www.instagram.com/a.nana.lee/" at bounding box center [257, 295] width 137 height 8
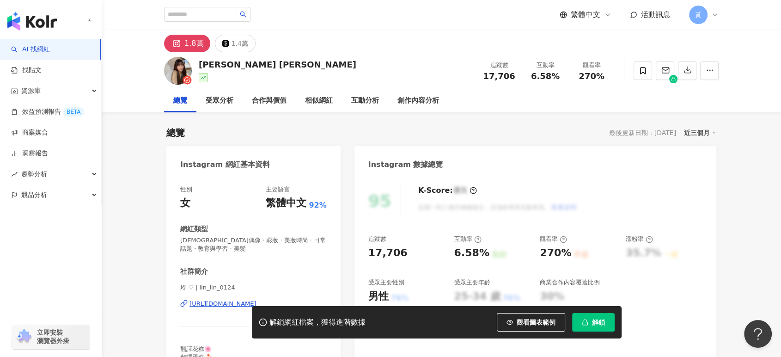
click at [198, 301] on div "[URL][DOMAIN_NAME]" at bounding box center [222, 303] width 67 height 8
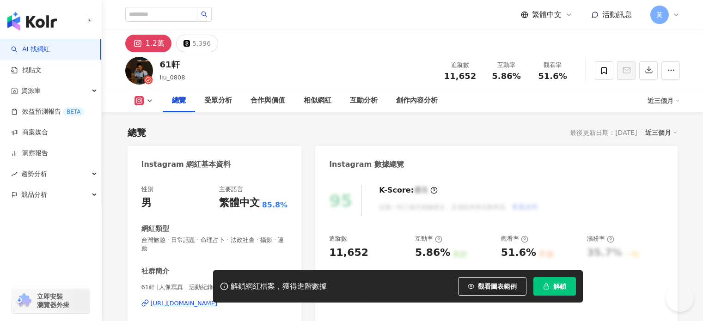
click at [218, 304] on div "https://www.instagram.com/liu_0808/" at bounding box center [184, 303] width 67 height 8
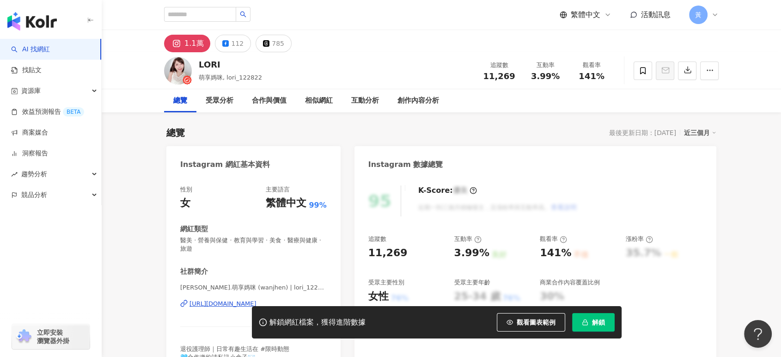
click at [222, 300] on div "[URL][DOMAIN_NAME]" at bounding box center [222, 303] width 67 height 8
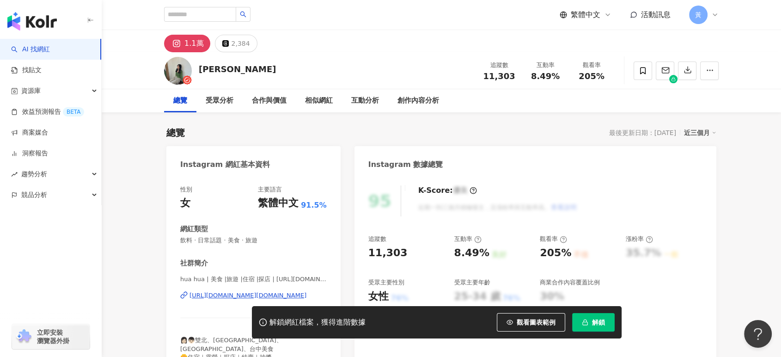
click at [256, 295] on div "[URL][DOMAIN_NAME][DOMAIN_NAME]" at bounding box center [247, 295] width 117 height 8
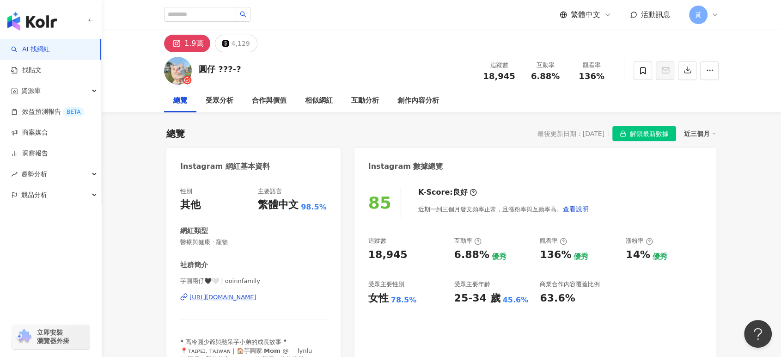
click at [222, 298] on div "[URL][DOMAIN_NAME]" at bounding box center [222, 297] width 67 height 8
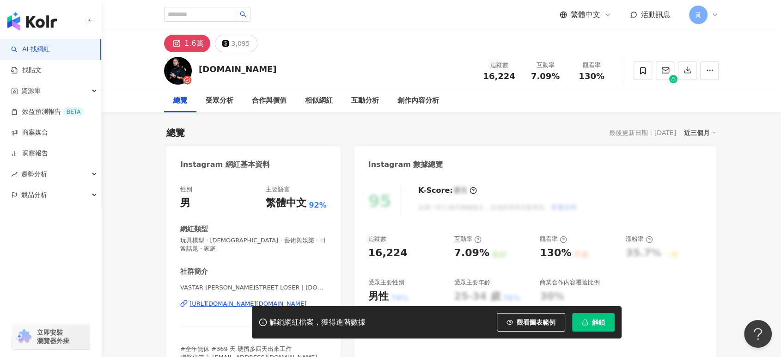
click at [212, 299] on div "[URL][DOMAIN_NAME][DOMAIN_NAME]" at bounding box center [247, 303] width 117 height 8
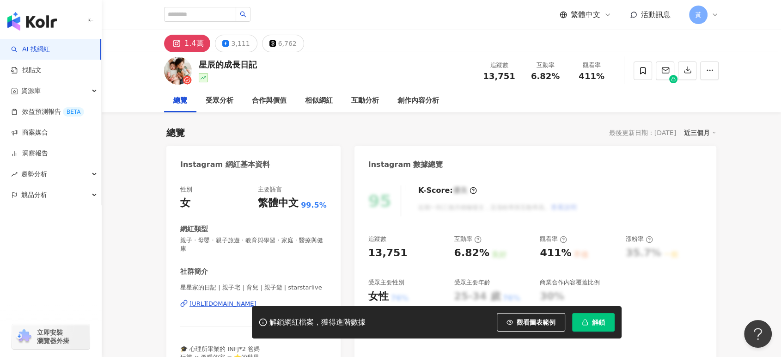
click at [212, 304] on div "[URL][DOMAIN_NAME]" at bounding box center [222, 303] width 67 height 8
drag, startPoint x: 532, startPoint y: 74, endPoint x: 572, endPoint y: 78, distance: 40.4
click at [564, 78] on div "互動率 6.82%" at bounding box center [545, 71] width 46 height 20
copy span "6.82%"
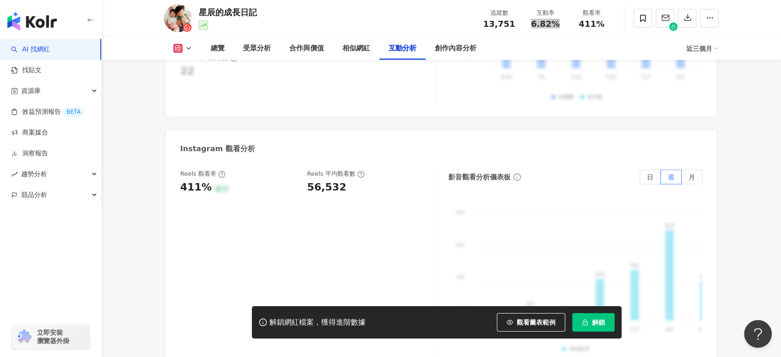
scroll to position [2053, 0]
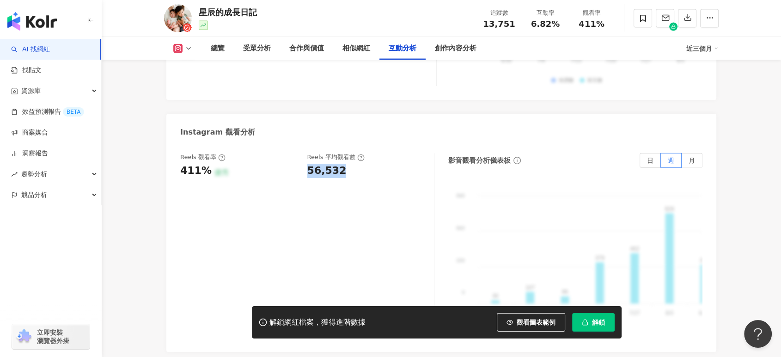
drag, startPoint x: 310, startPoint y: 157, endPoint x: 340, endPoint y: 159, distance: 29.7
click at [340, 164] on div "56,532" at bounding box center [326, 171] width 39 height 14
copy div "56,532"
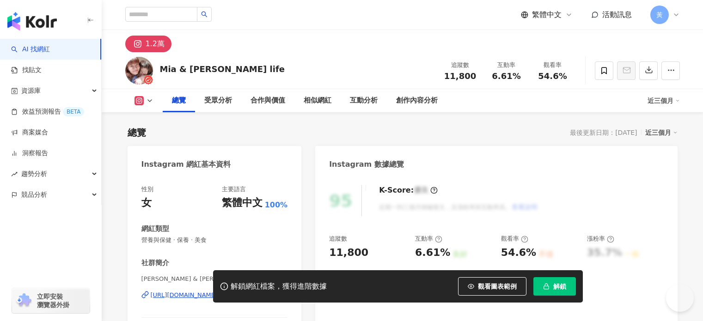
click at [200, 295] on div "[URL][DOMAIN_NAME]" at bounding box center [184, 295] width 67 height 8
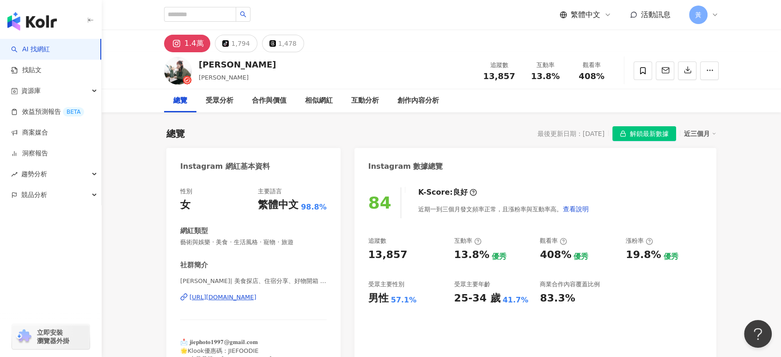
click at [254, 297] on div "[URL][DOMAIN_NAME]" at bounding box center [222, 297] width 67 height 8
drag, startPoint x: 545, startPoint y: 80, endPoint x: 558, endPoint y: 80, distance: 12.9
click at [558, 80] on div "13.8%" at bounding box center [545, 76] width 35 height 9
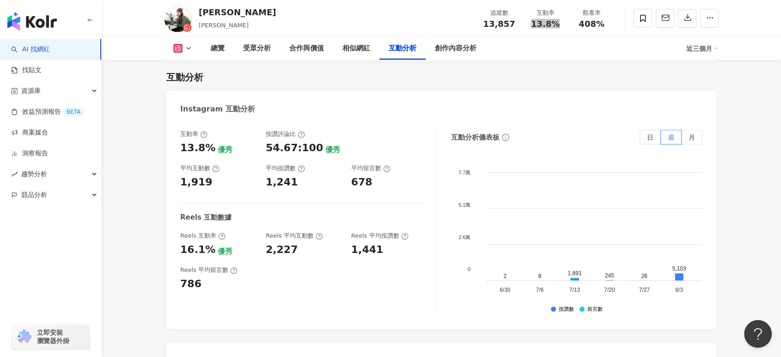
scroll to position [2002, 0]
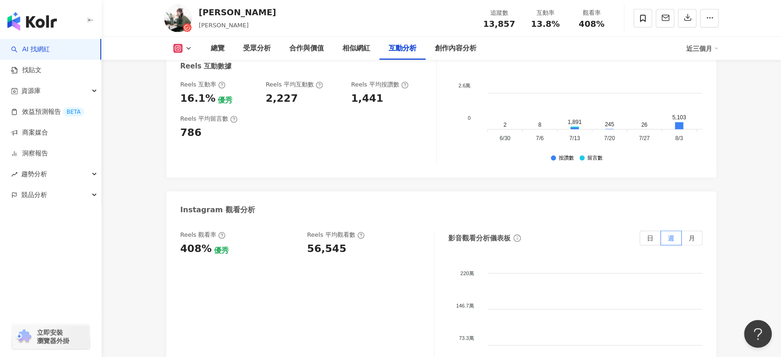
click at [306, 235] on div "Reels 觀看率 408% 優秀 [PERSON_NAME] 平均觀看數 56,545" at bounding box center [307, 323] width 254 height 185
drag, startPoint x: 307, startPoint y: 235, endPoint x: 344, endPoint y: 232, distance: 37.0
click at [344, 232] on div "Reels 觀看率 408% 優秀 [PERSON_NAME] 平均觀看數 56,545" at bounding box center [307, 323] width 254 height 185
copy div "56,545"
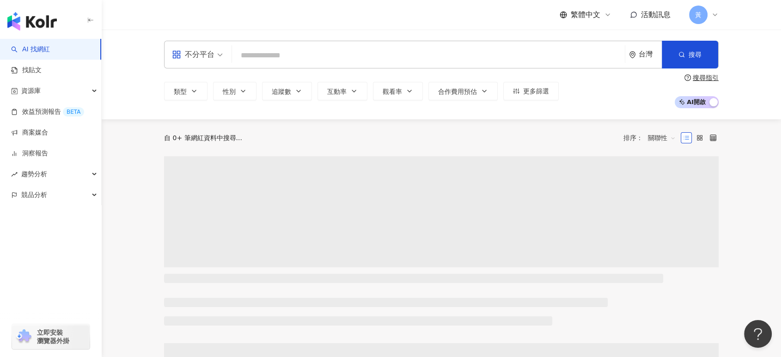
click at [281, 61] on input "search" at bounding box center [428, 56] width 385 height 18
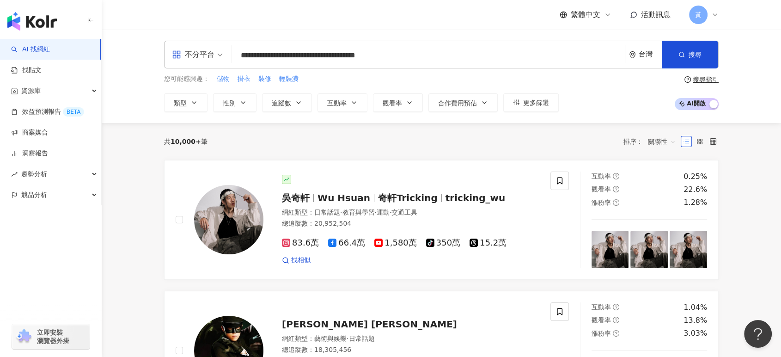
drag, startPoint x: 411, startPoint y: 54, endPoint x: 777, endPoint y: 35, distance: 366.5
click at [410, 54] on input "**********" at bounding box center [428, 56] width 385 height 18
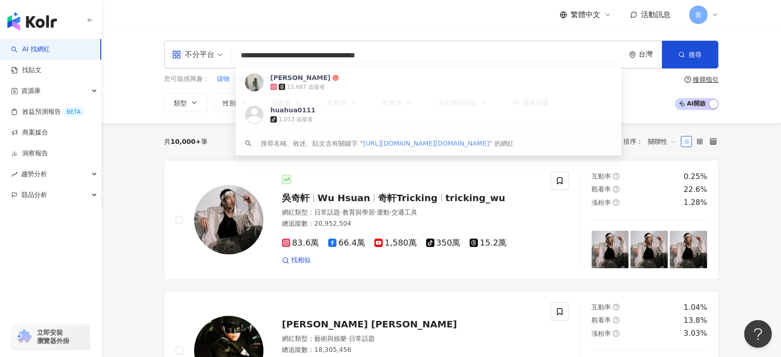
drag, startPoint x: 415, startPoint y: 55, endPoint x: 183, endPoint y: 57, distance: 232.4
click at [183, 57] on div "**********" at bounding box center [441, 55] width 554 height 28
paste input "search"
type input "**********"
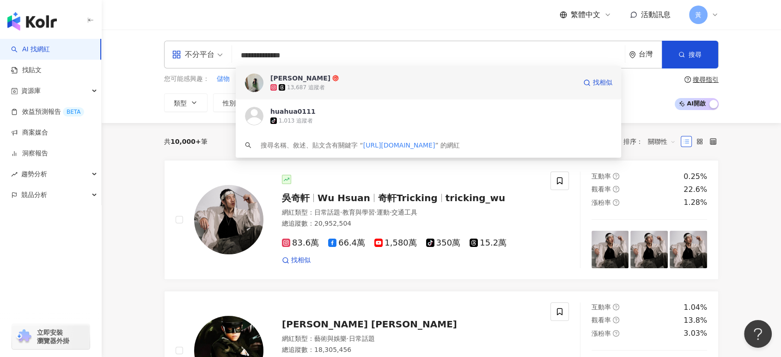
click at [294, 75] on div "[PERSON_NAME]" at bounding box center [300, 77] width 60 height 9
